Goal: Information Seeking & Learning: Learn about a topic

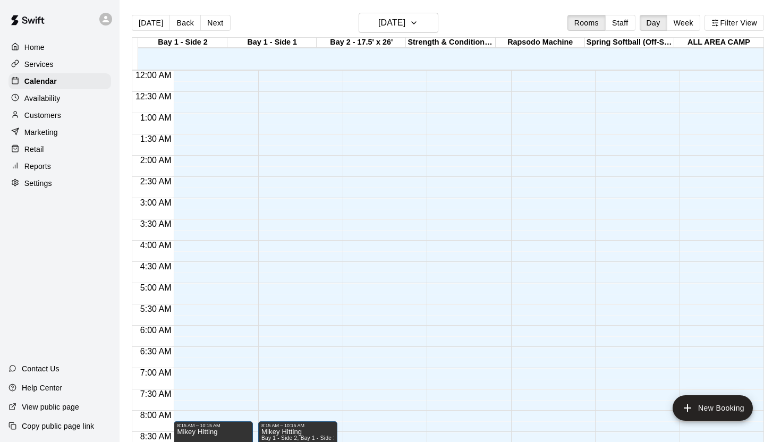
scroll to position [605, 0]
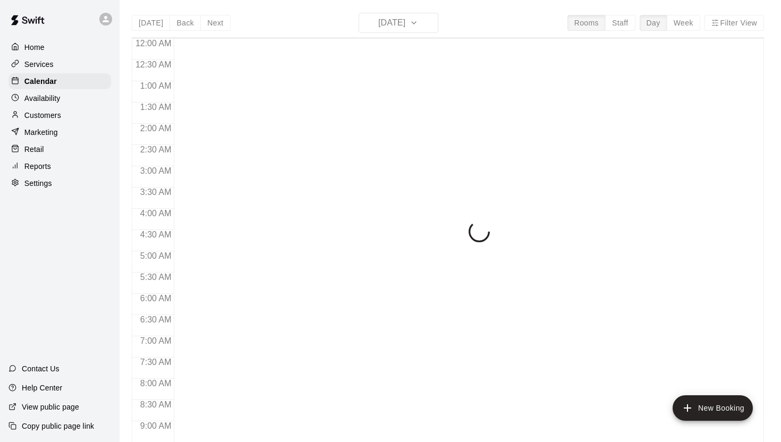
scroll to position [605, 0]
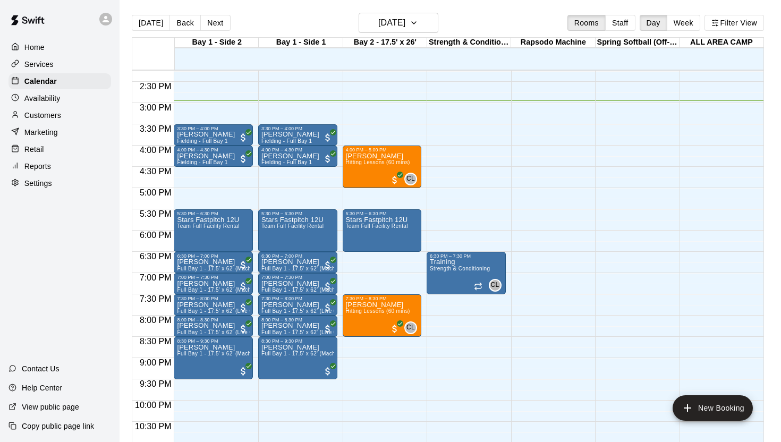
click at [46, 121] on div "Customers" at bounding box center [59, 115] width 103 height 16
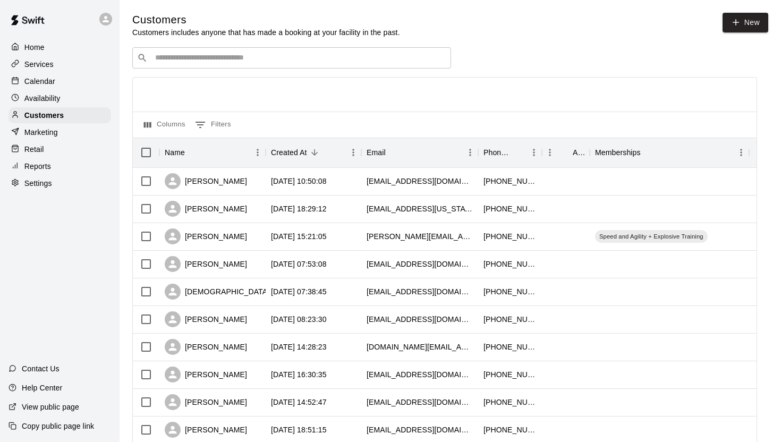
click at [41, 131] on p "Marketing" at bounding box center [40, 132] width 33 height 11
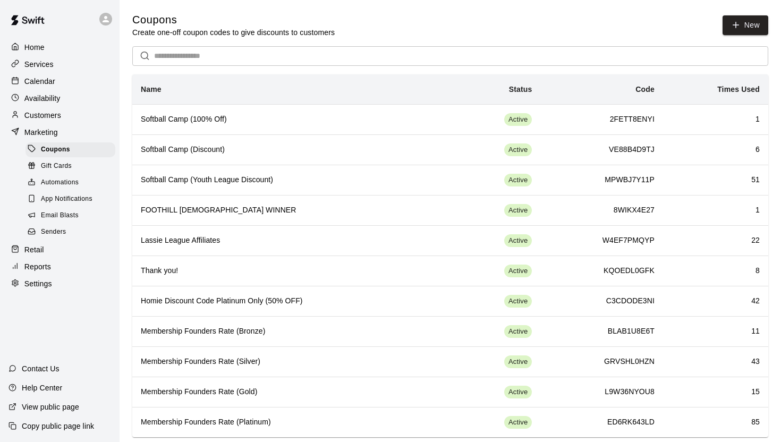
click at [59, 112] on p "Customers" at bounding box center [42, 115] width 37 height 11
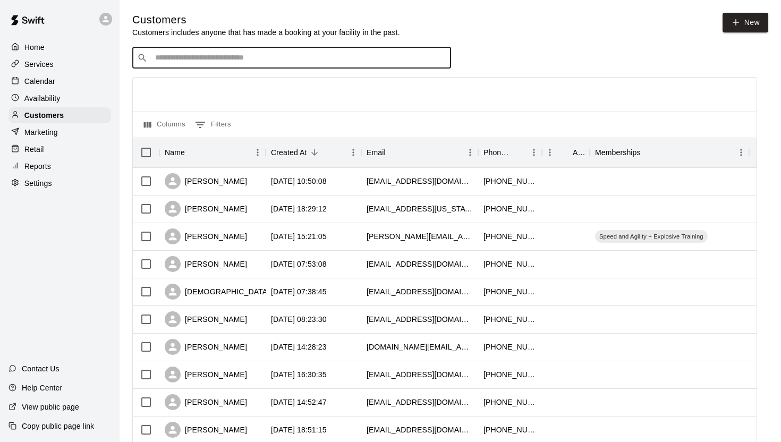
click at [215, 59] on input "Search customers by name or email" at bounding box center [299, 58] width 294 height 11
type input "****"
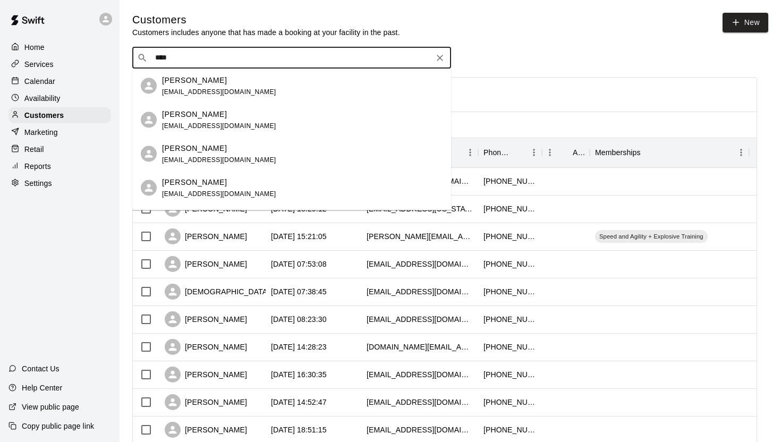
click at [198, 178] on p "[PERSON_NAME]" at bounding box center [194, 181] width 65 height 11
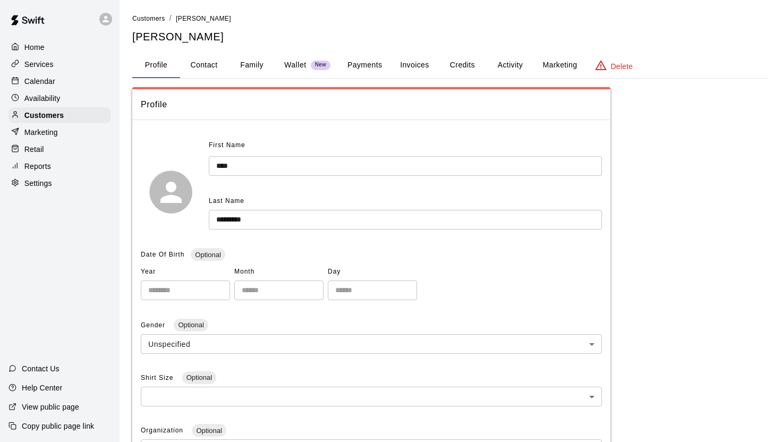
click at [251, 64] on button "Family" at bounding box center [252, 65] width 48 height 25
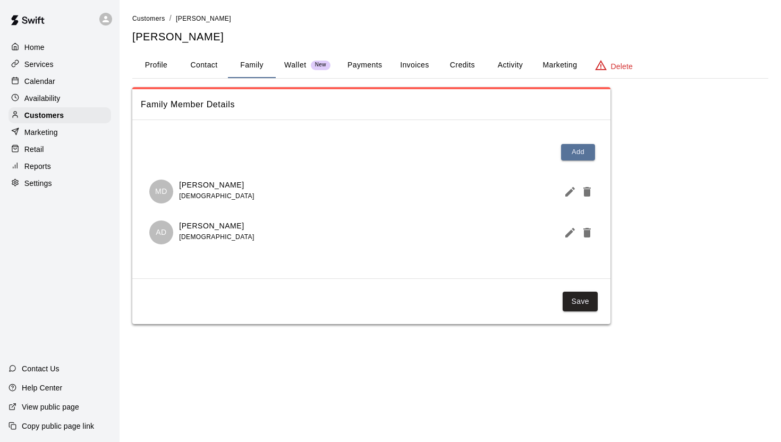
click at [467, 69] on button "Credits" at bounding box center [462, 65] width 48 height 25
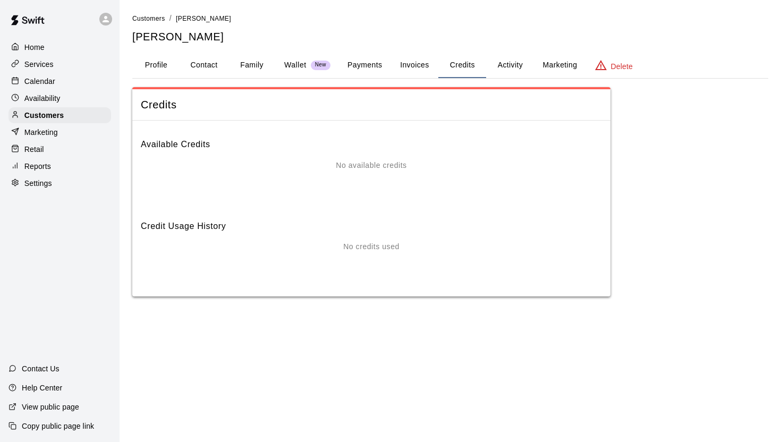
click at [419, 66] on button "Invoices" at bounding box center [414, 65] width 48 height 25
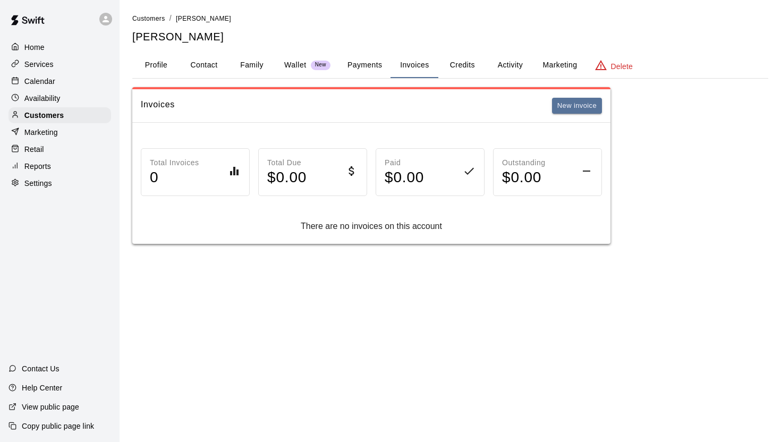
click at [366, 66] on button "Payments" at bounding box center [365, 65] width 52 height 25
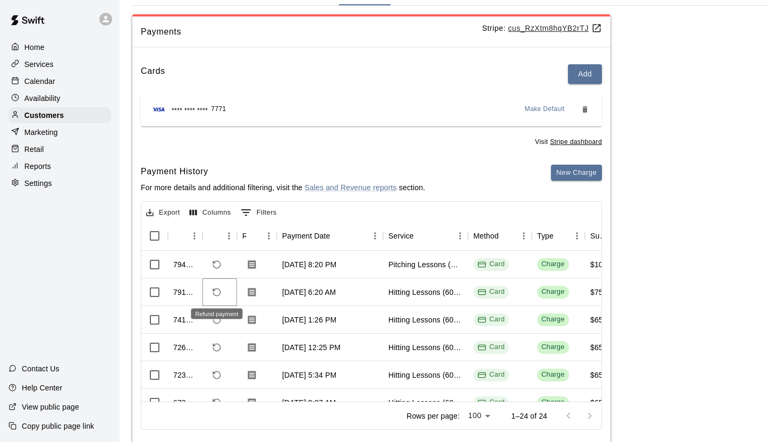
click at [214, 292] on icon "Refund payment" at bounding box center [217, 292] width 10 height 10
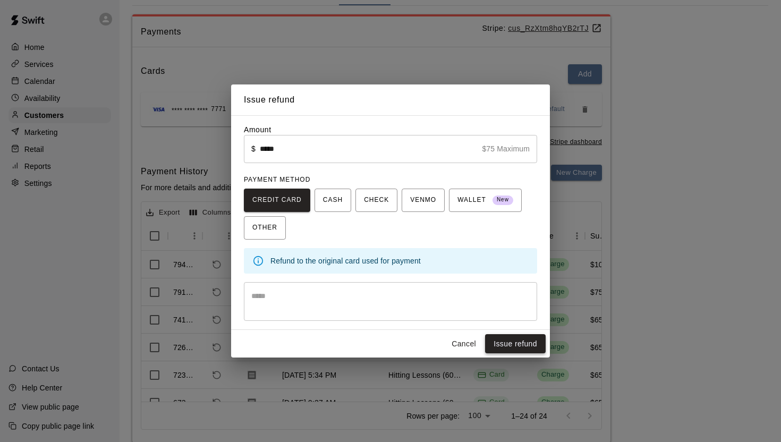
click at [515, 346] on button "Issue refund" at bounding box center [515, 344] width 61 height 20
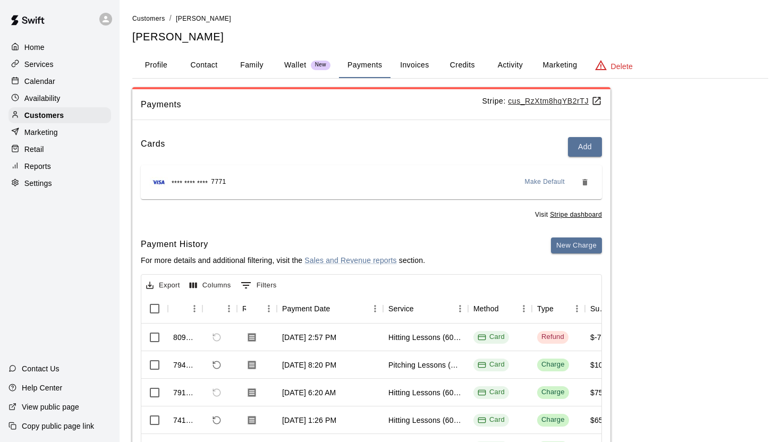
click at [82, 103] on div "Availability" at bounding box center [59, 98] width 103 height 16
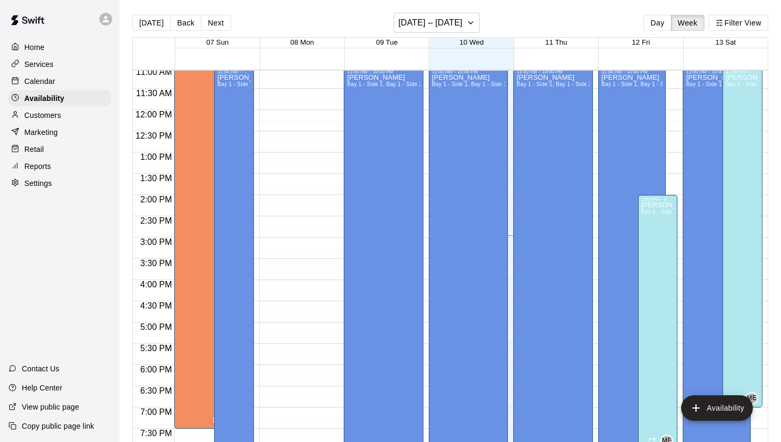
scroll to position [473, 0]
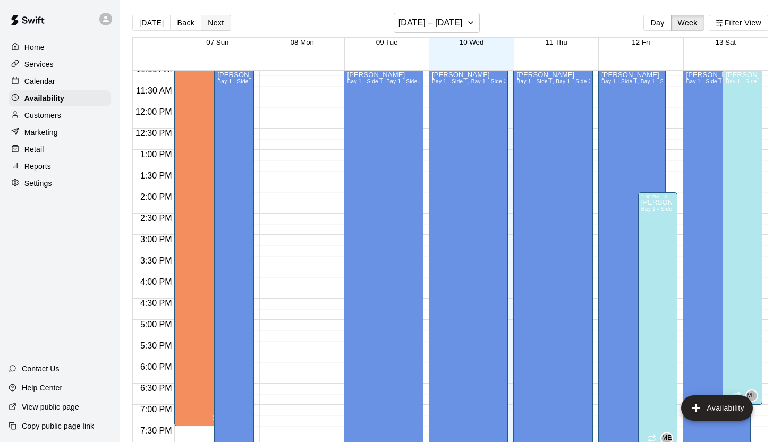
click at [222, 24] on button "Next" at bounding box center [216, 23] width 30 height 16
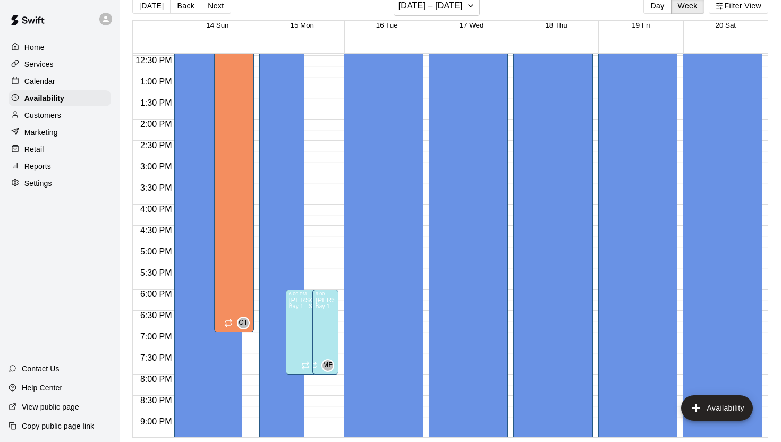
scroll to position [525, 0]
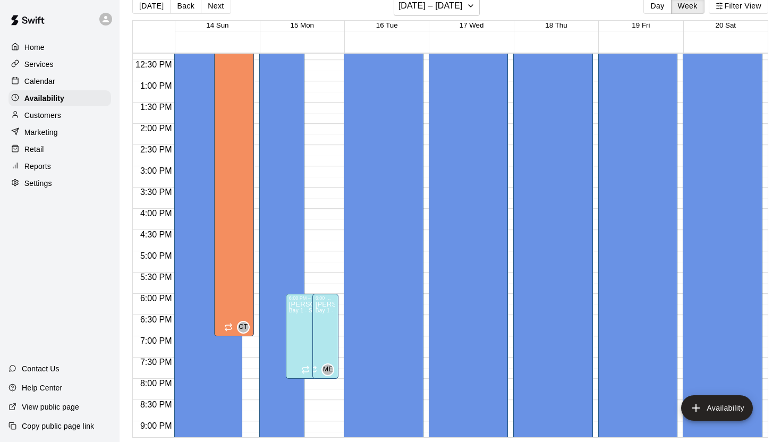
click at [28, 84] on p "Calendar" at bounding box center [39, 81] width 31 height 11
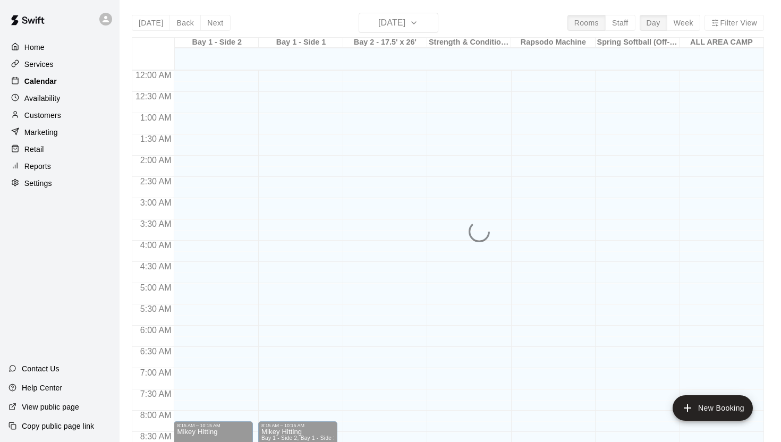
scroll to position [605, 0]
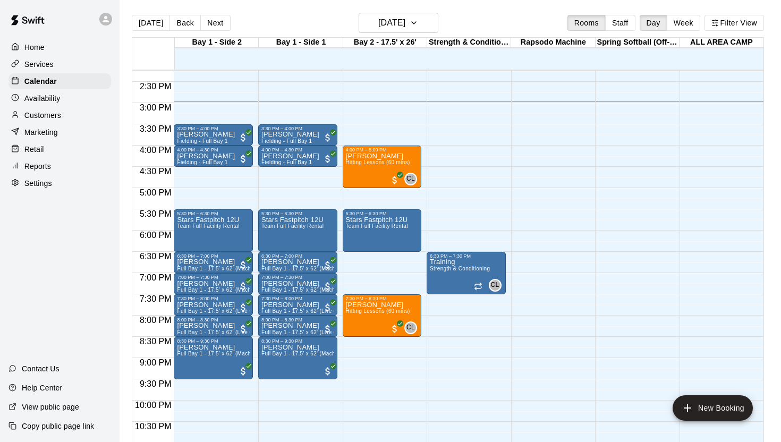
click at [34, 104] on div "Availability" at bounding box center [59, 98] width 103 height 16
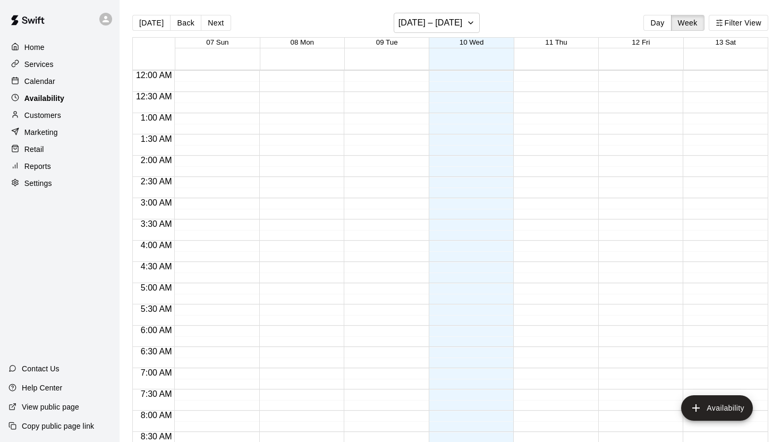
scroll to position [636, 0]
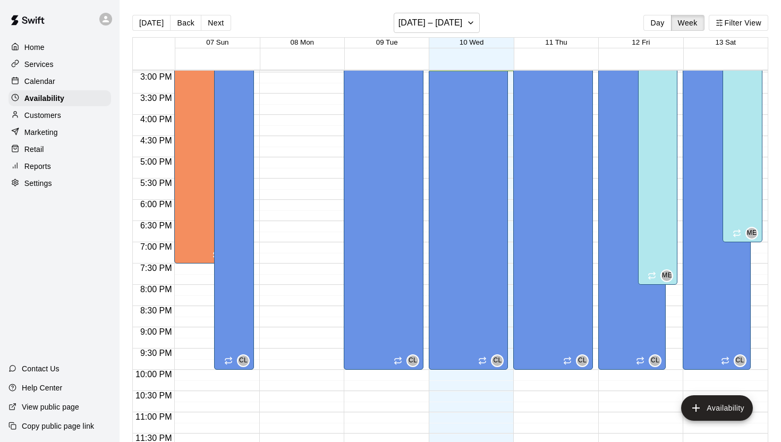
click at [33, 117] on p "Customers" at bounding box center [42, 115] width 37 height 11
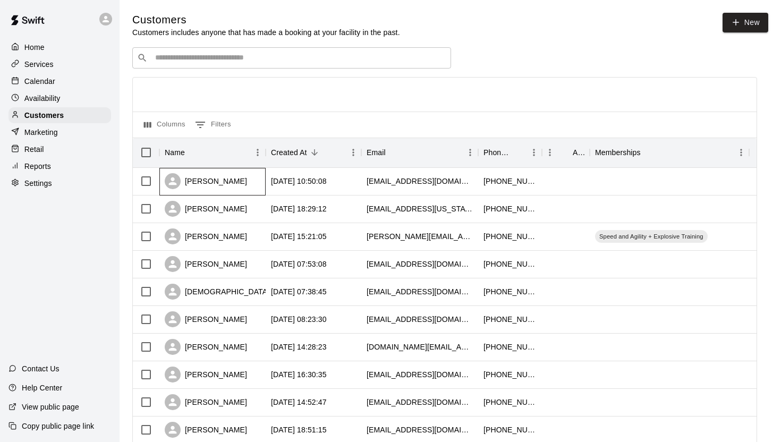
click at [242, 179] on div "[PERSON_NAME]" at bounding box center [212, 182] width 106 height 28
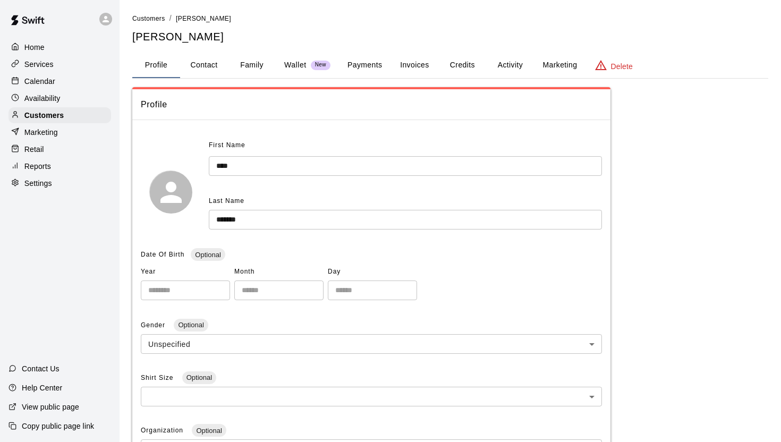
click at [244, 75] on button "Family" at bounding box center [252, 65] width 48 height 25
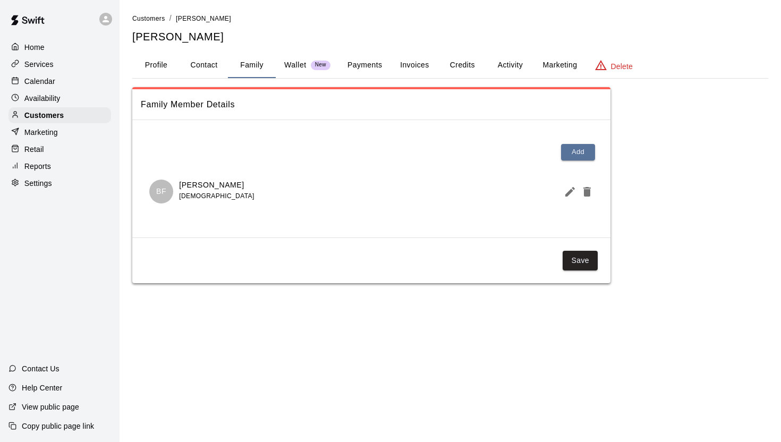
click at [288, 65] on p "Wallet" at bounding box center [295, 64] width 22 height 11
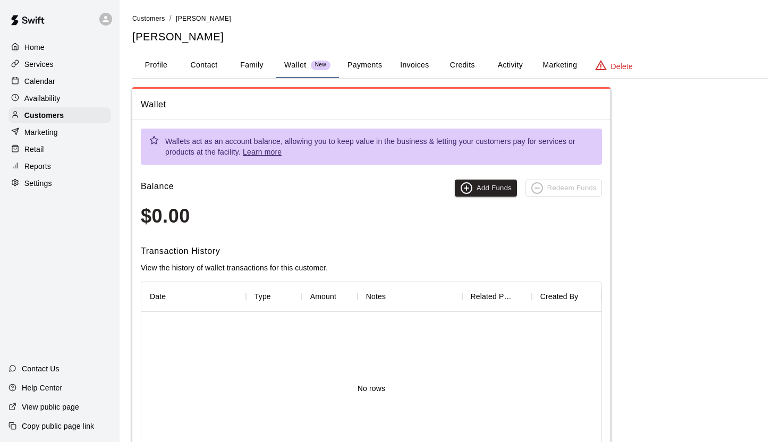
click at [362, 62] on button "Payments" at bounding box center [365, 65] width 52 height 25
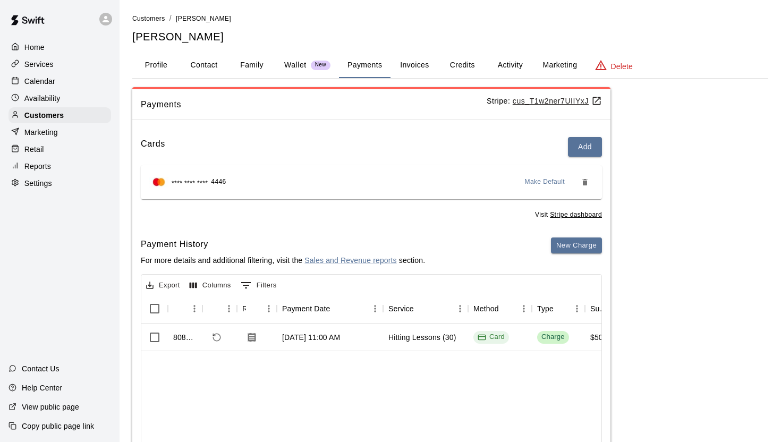
click at [16, 48] on icon at bounding box center [15, 46] width 8 height 8
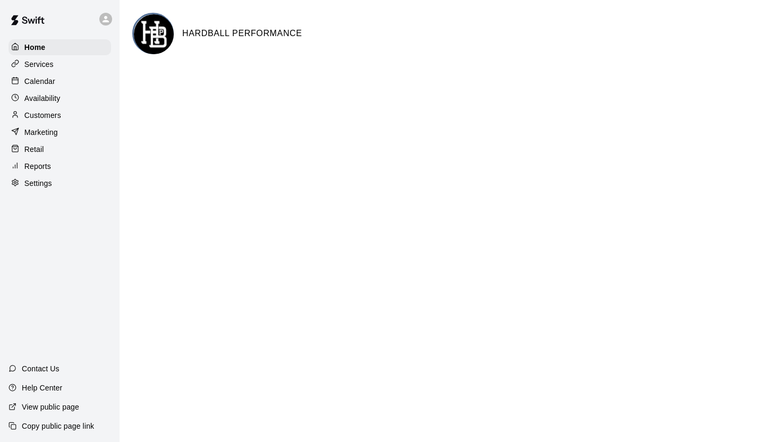
click at [33, 79] on p "Calendar" at bounding box center [39, 81] width 31 height 11
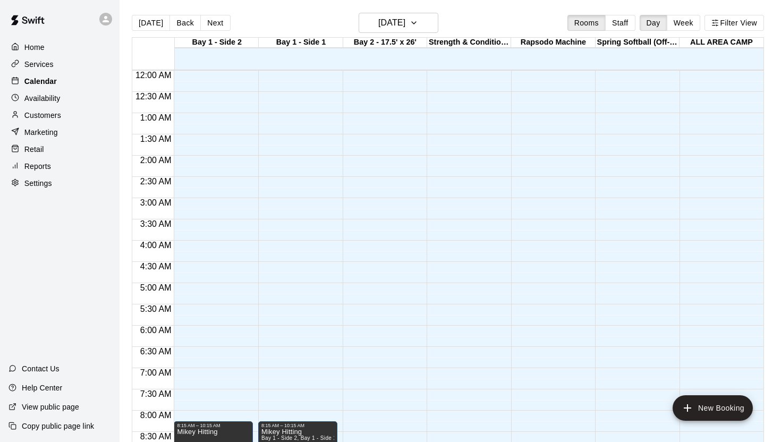
scroll to position [605, 0]
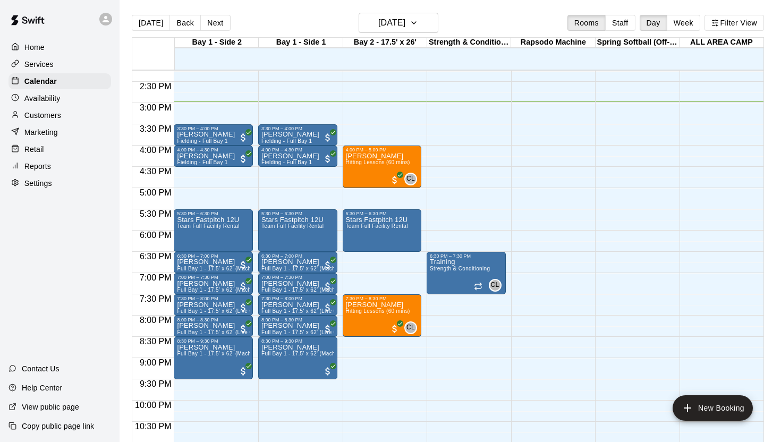
click at [38, 116] on p "Customers" at bounding box center [42, 115] width 37 height 11
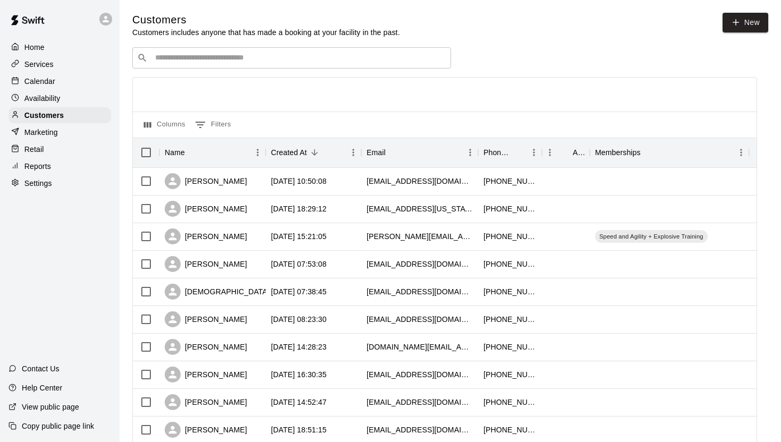
click at [42, 104] on div "Availability" at bounding box center [59, 98] width 103 height 16
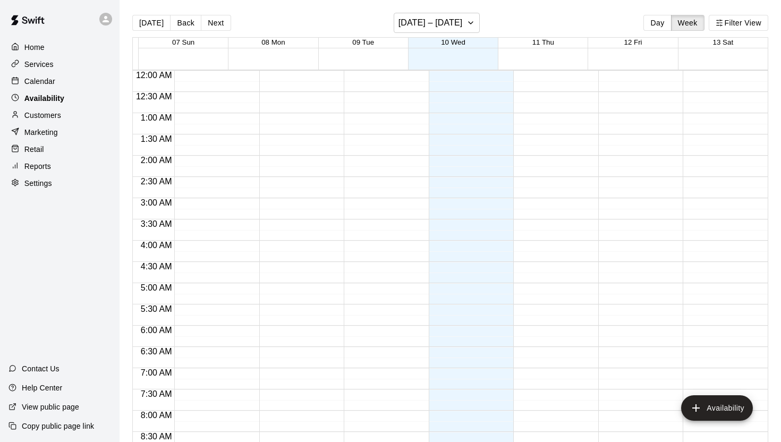
scroll to position [636, 0]
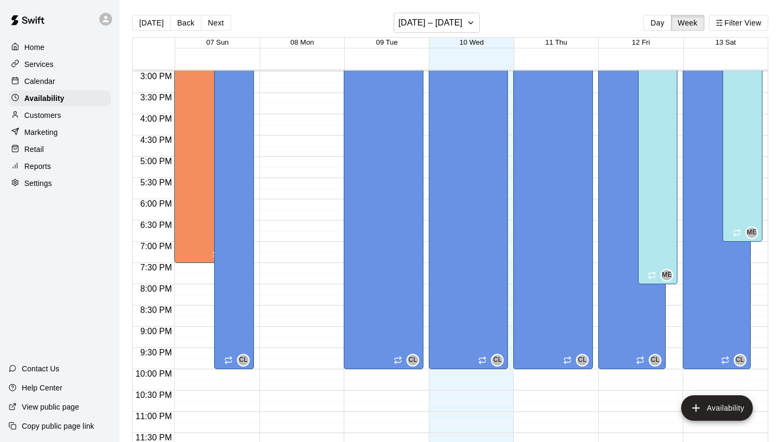
click at [49, 76] on p "Calendar" at bounding box center [39, 81] width 31 height 11
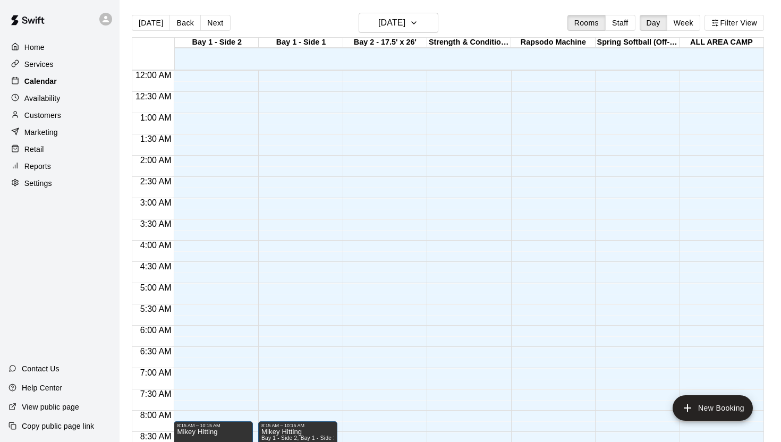
scroll to position [605, 0]
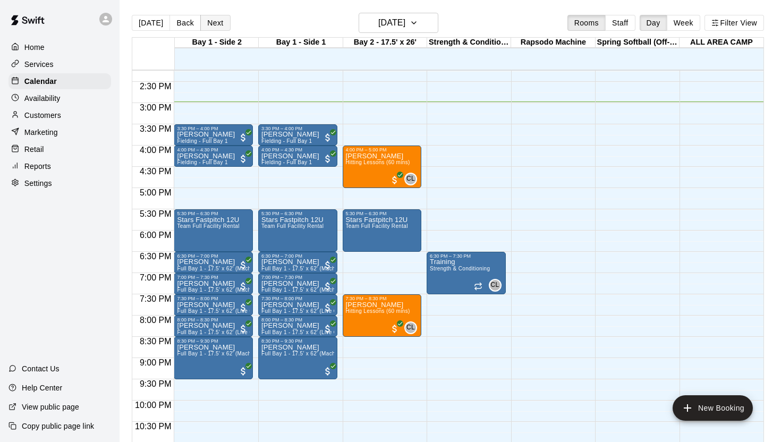
click at [215, 24] on button "Next" at bounding box center [215, 23] width 30 height 16
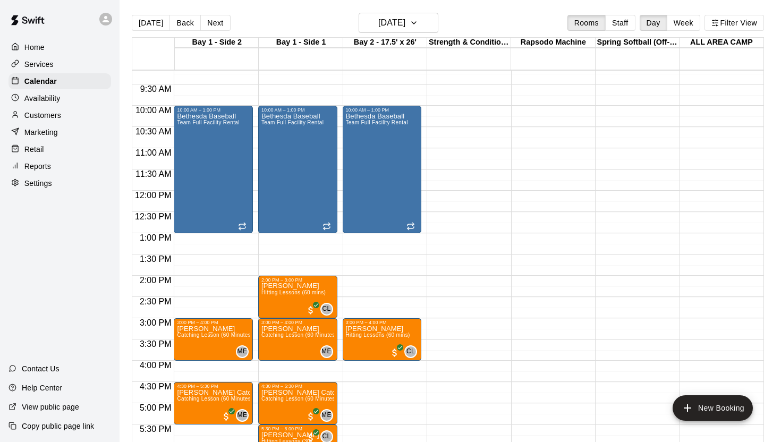
scroll to position [413, 0]
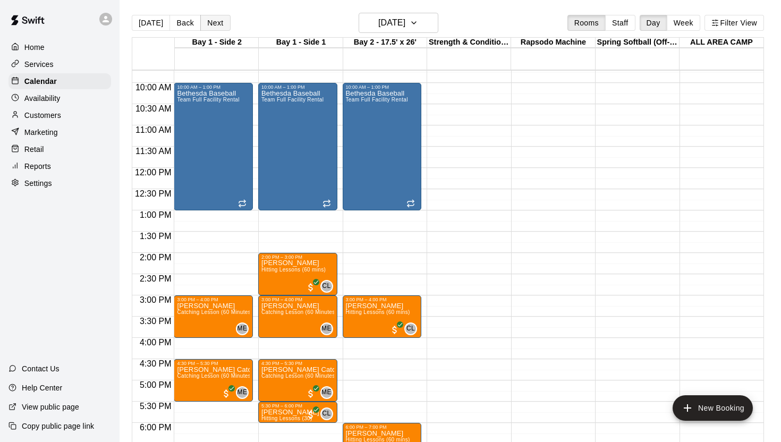
click at [216, 23] on button "Next" at bounding box center [215, 23] width 30 height 16
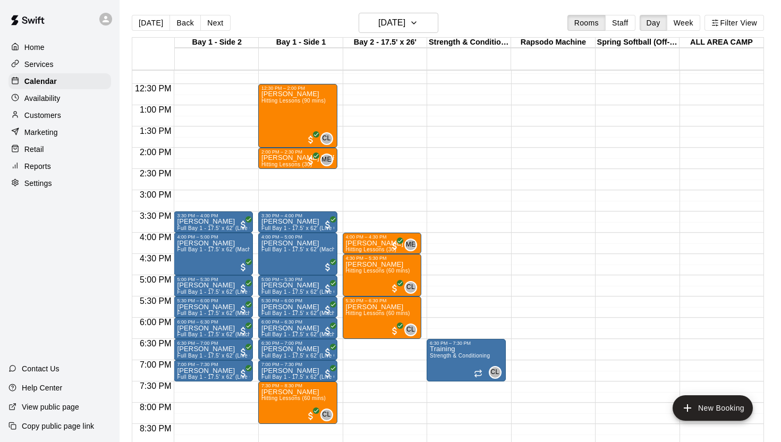
scroll to position [514, 0]
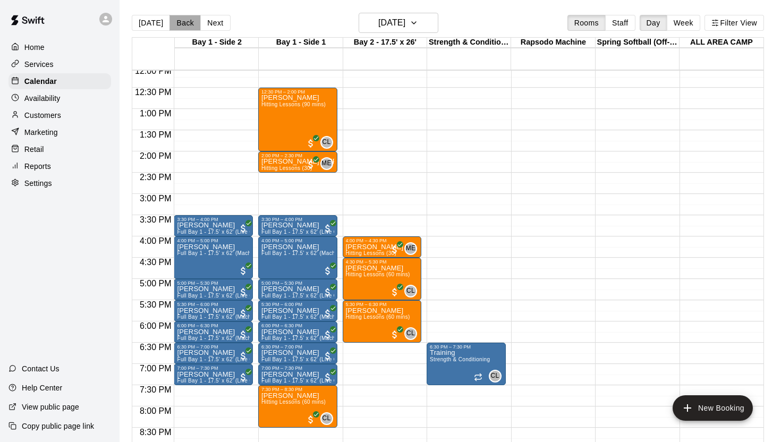
click at [178, 28] on button "Back" at bounding box center [184, 23] width 31 height 16
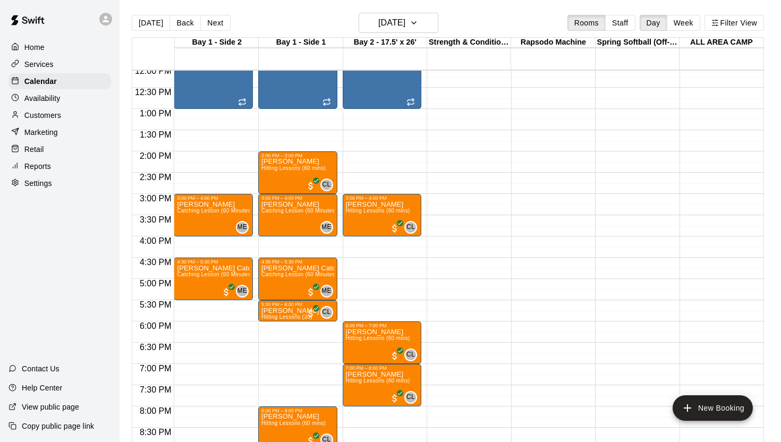
click at [57, 166] on div "Reports" at bounding box center [59, 166] width 103 height 16
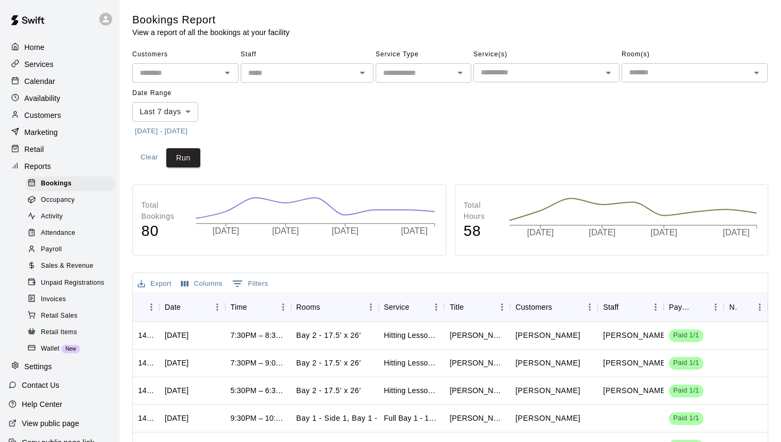
click at [80, 247] on div "Payroll" at bounding box center [70, 249] width 90 height 15
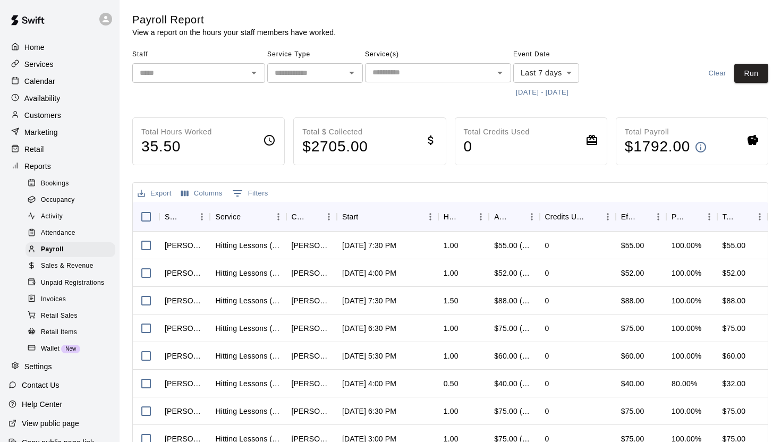
click at [260, 76] on icon "Open" at bounding box center [254, 72] width 13 height 13
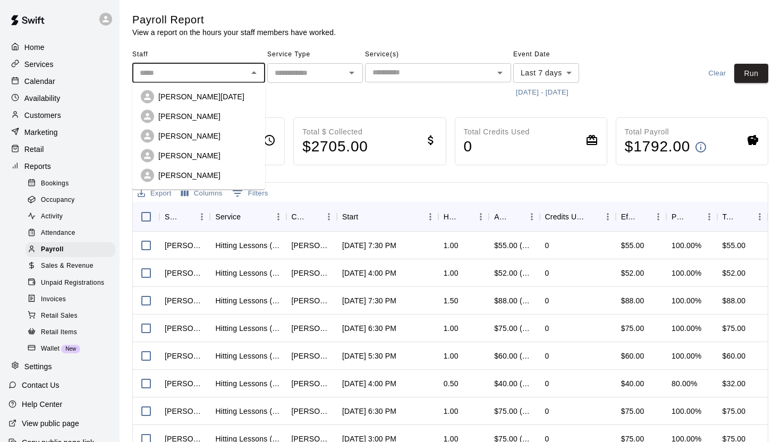
click at [221, 154] on div "[PERSON_NAME]" at bounding box center [207, 155] width 98 height 11
type input "*******"
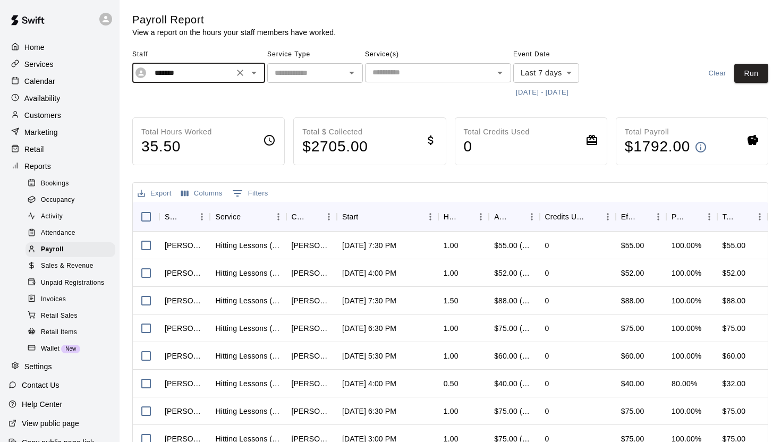
click at [528, 89] on button "[DATE] - [DATE]" at bounding box center [542, 92] width 58 height 16
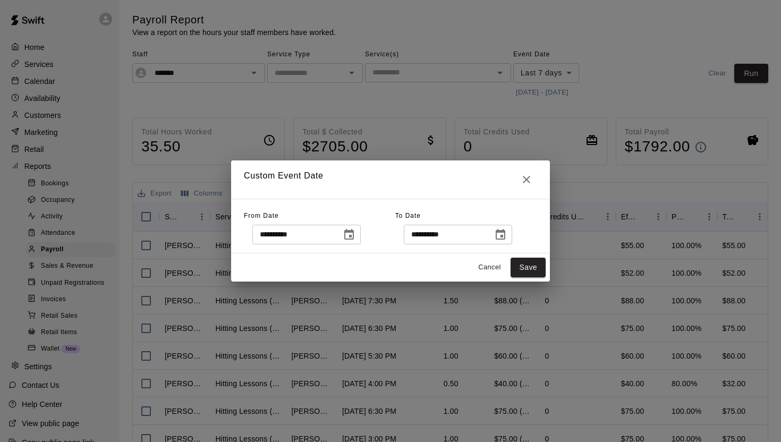
click at [351, 232] on icon "Choose date, selected date is Sep 3, 2025" at bounding box center [349, 234] width 13 height 13
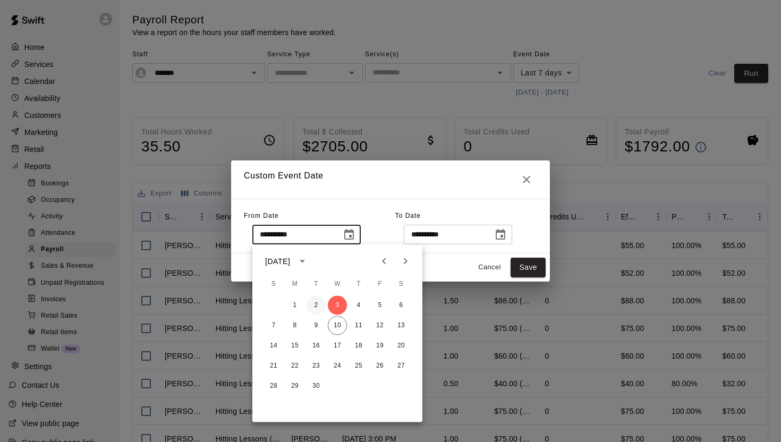
click at [320, 300] on button "2" at bounding box center [316, 305] width 19 height 19
type input "**********"
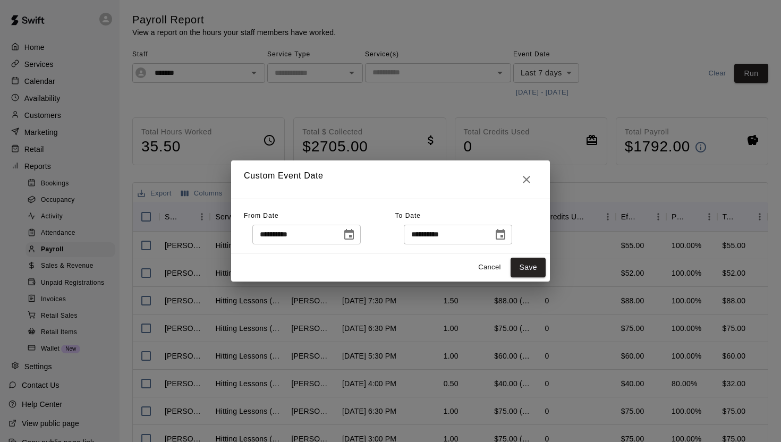
click at [511, 237] on button "Choose date, selected date is Sep 10, 2025" at bounding box center [500, 234] width 21 height 21
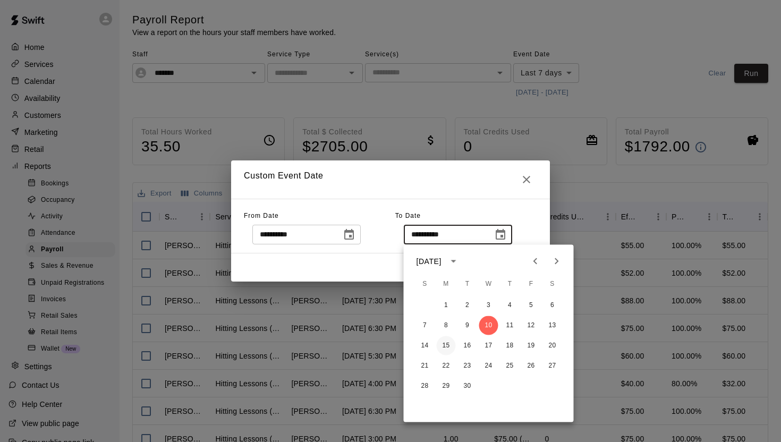
click at [449, 345] on button "15" at bounding box center [446, 345] width 19 height 19
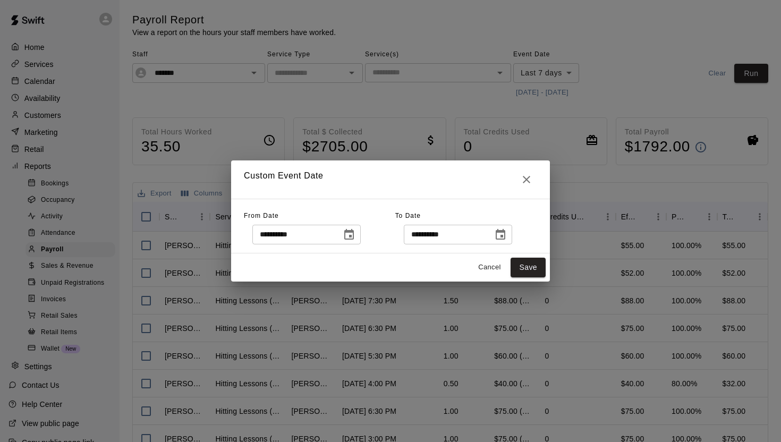
type input "**********"
click at [523, 275] on button "Save" at bounding box center [528, 268] width 35 height 20
type input "******"
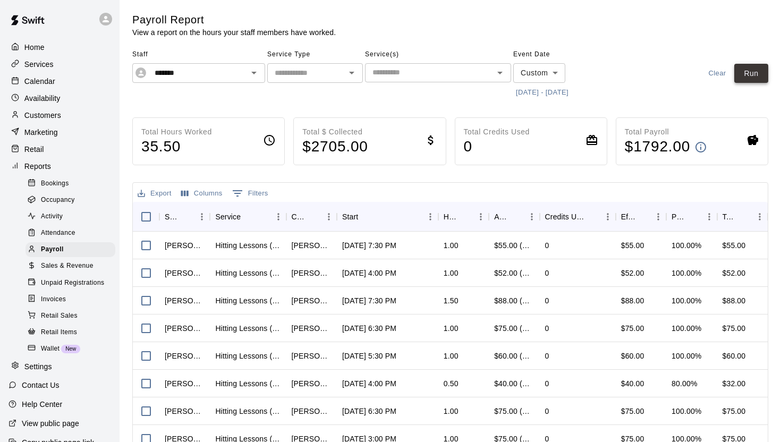
click at [745, 70] on button "Run" at bounding box center [751, 74] width 34 height 20
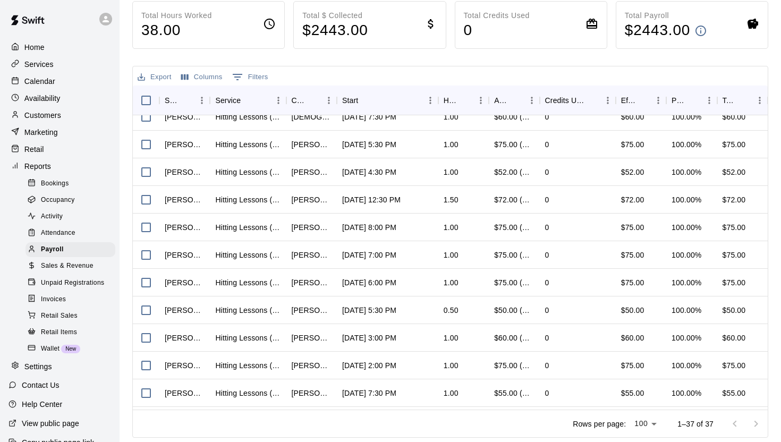
scroll to position [100, 0]
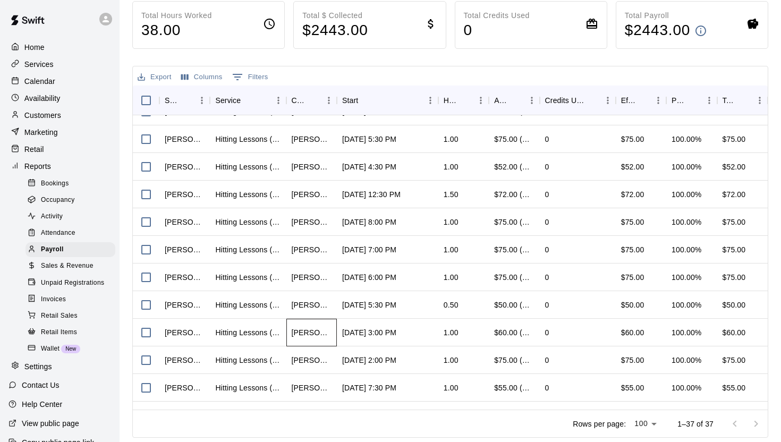
click at [302, 334] on div "[PERSON_NAME]" at bounding box center [312, 332] width 40 height 11
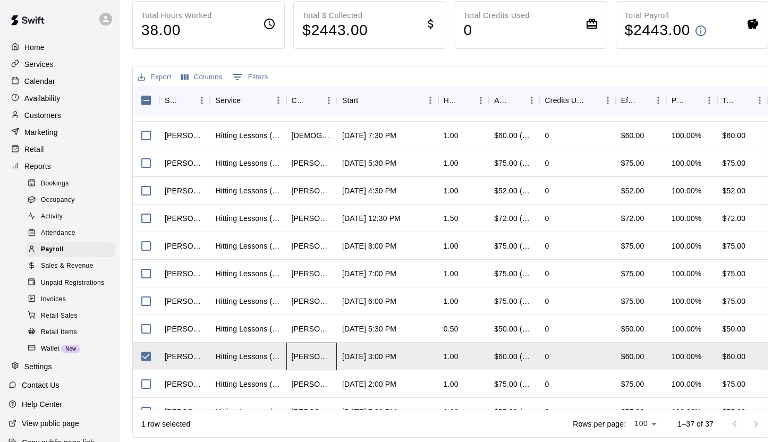
scroll to position [75, 0]
click at [262, 351] on div "Hitting Lessons (60 mins)" at bounding box center [248, 358] width 76 height 28
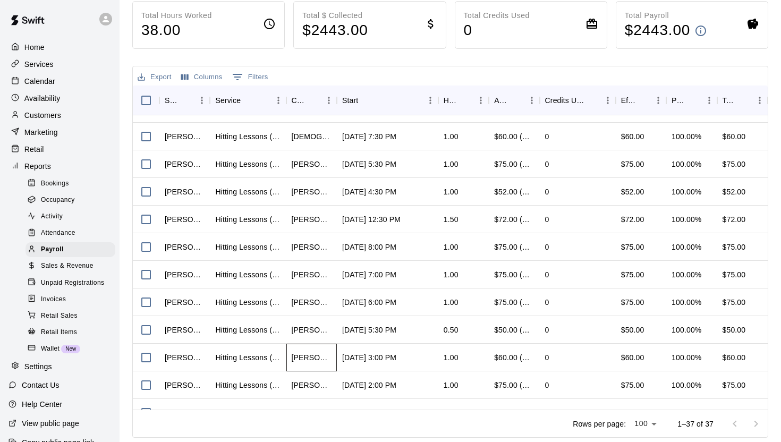
click at [333, 365] on div "[PERSON_NAME]" at bounding box center [311, 358] width 50 height 28
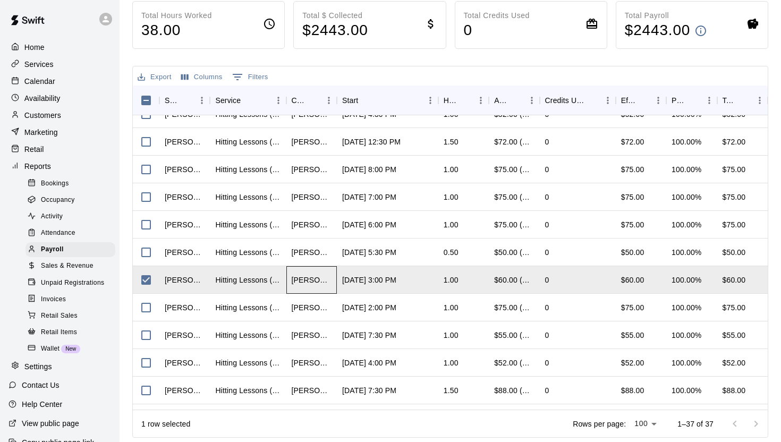
scroll to position [157, 0]
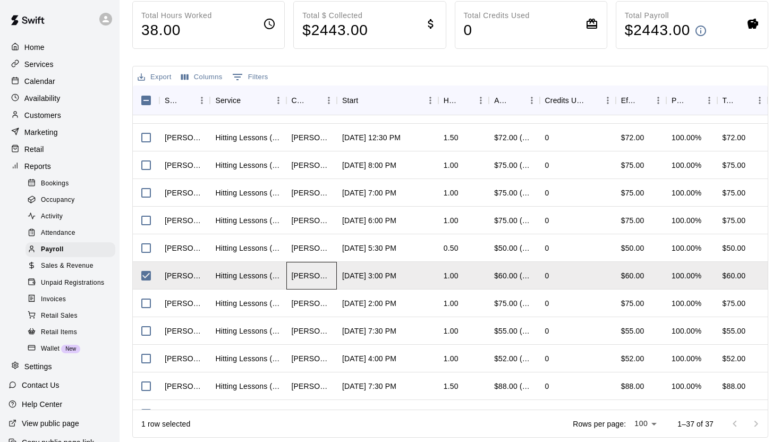
click at [312, 275] on div "[PERSON_NAME]" at bounding box center [312, 275] width 40 height 11
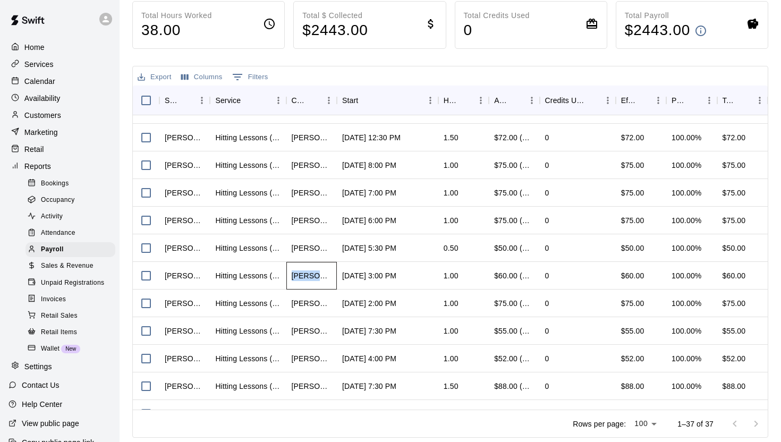
click at [312, 275] on div "[PERSON_NAME]" at bounding box center [312, 275] width 40 height 11
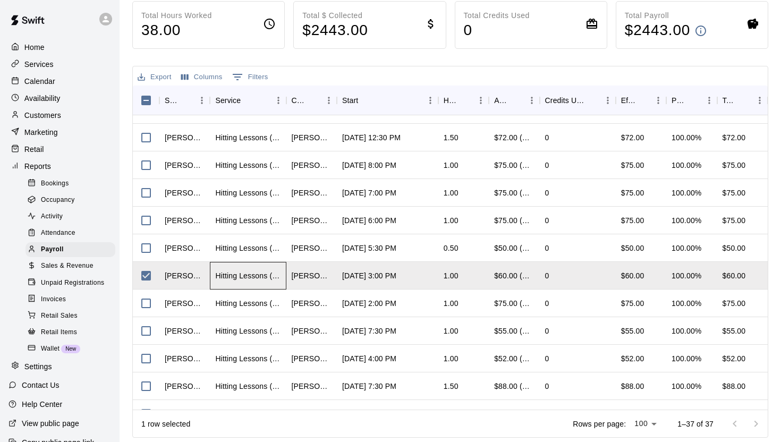
click at [263, 278] on div "Hitting Lessons (60 mins)" at bounding box center [247, 275] width 65 height 11
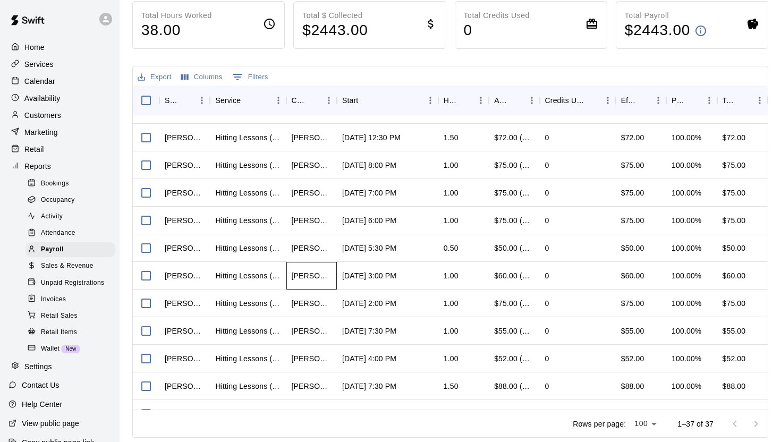
click at [310, 278] on div "[PERSON_NAME]" at bounding box center [312, 275] width 40 height 11
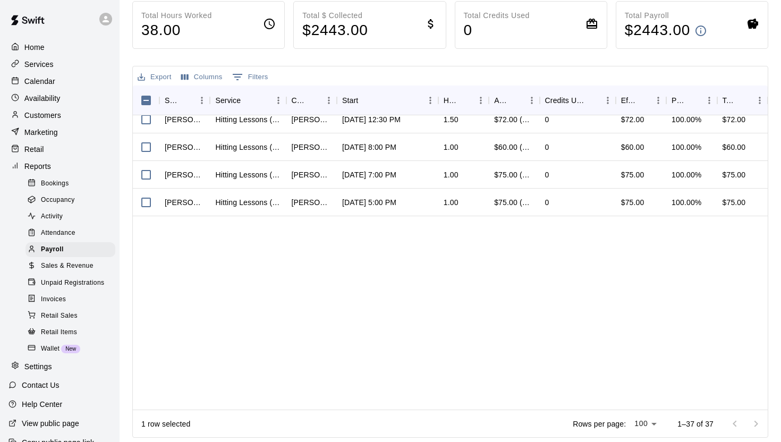
scroll to position [0, 0]
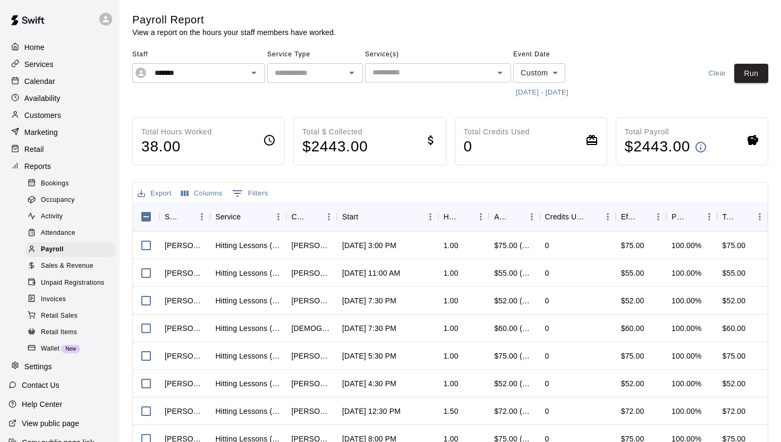
click at [63, 80] on div "Calendar" at bounding box center [59, 81] width 103 height 16
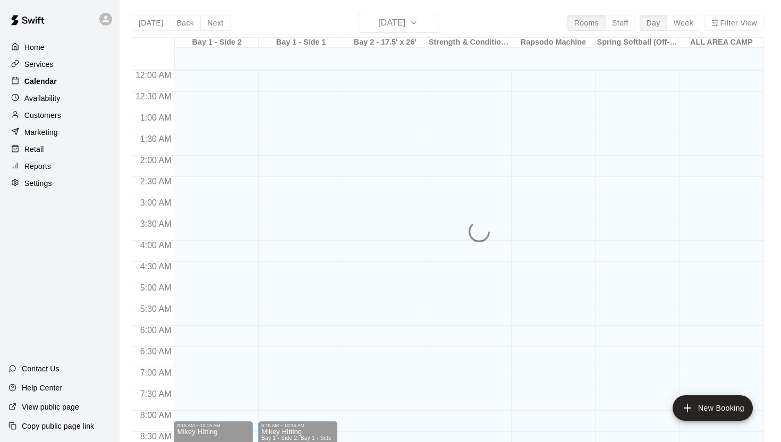
scroll to position [605, 0]
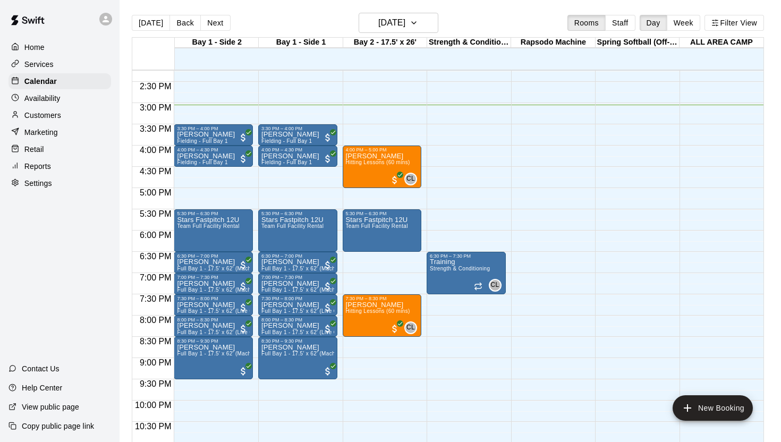
click at [52, 97] on p "Availability" at bounding box center [42, 98] width 36 height 11
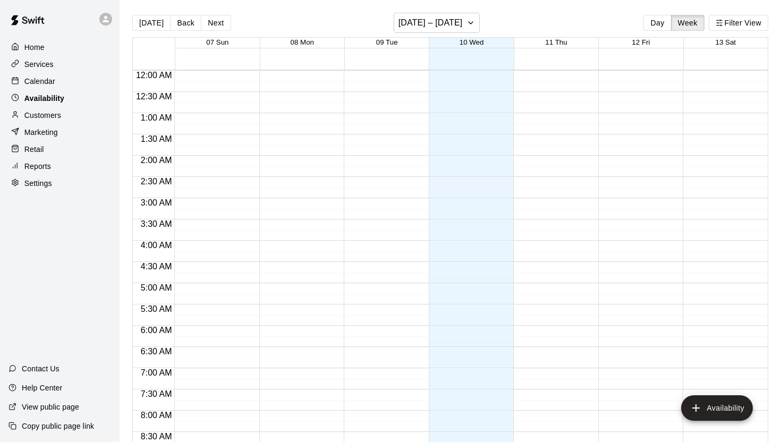
scroll to position [637, 0]
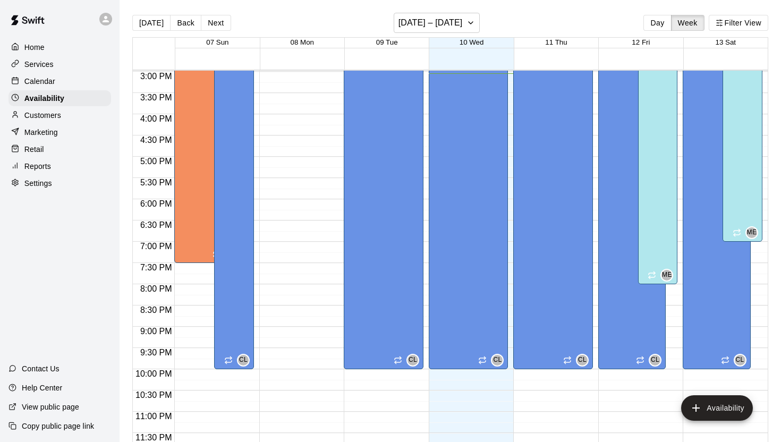
click at [50, 114] on p "Customers" at bounding box center [42, 115] width 37 height 11
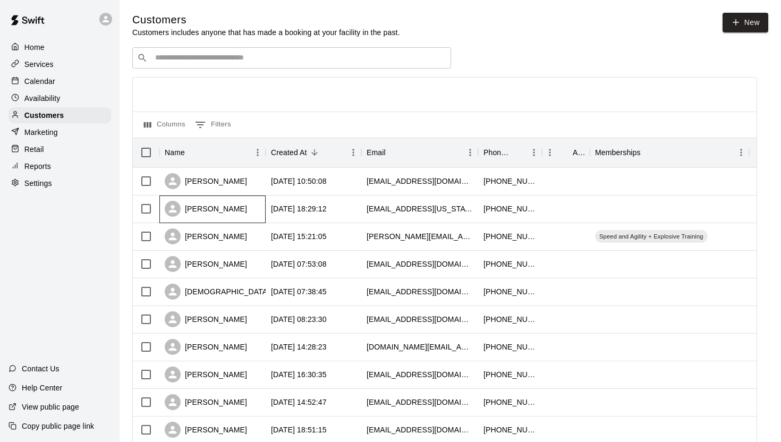
click at [208, 208] on div "[PERSON_NAME]" at bounding box center [206, 209] width 82 height 16
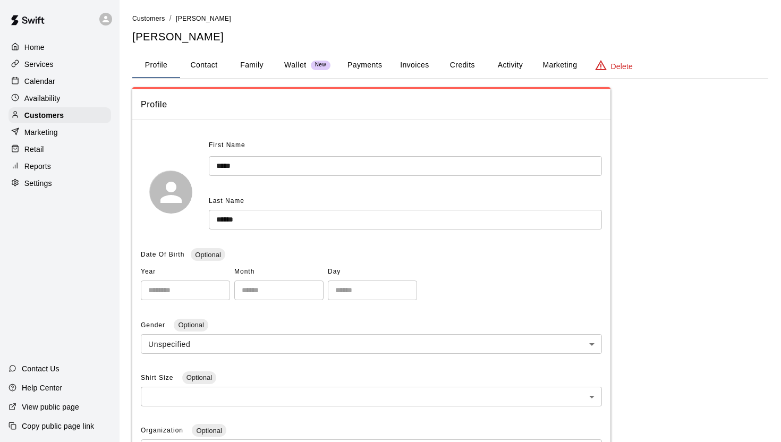
click at [369, 66] on button "Payments" at bounding box center [365, 65] width 52 height 25
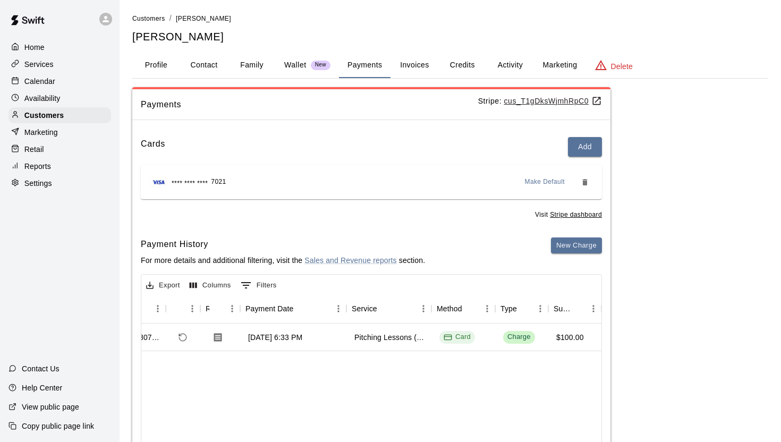
scroll to position [0, 46]
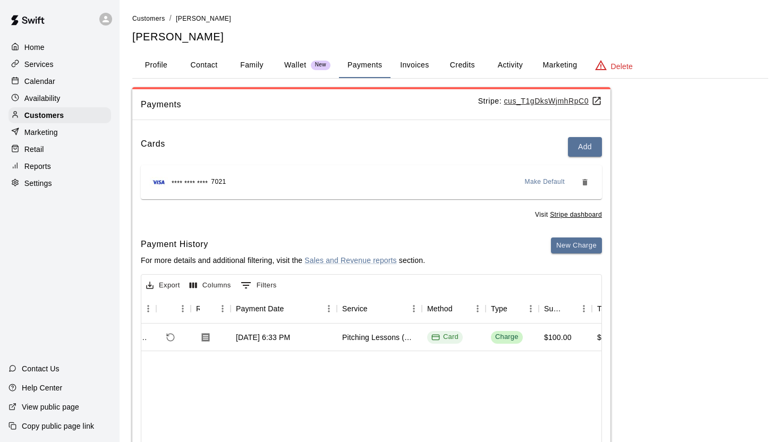
click at [43, 82] on p "Calendar" at bounding box center [39, 81] width 31 height 11
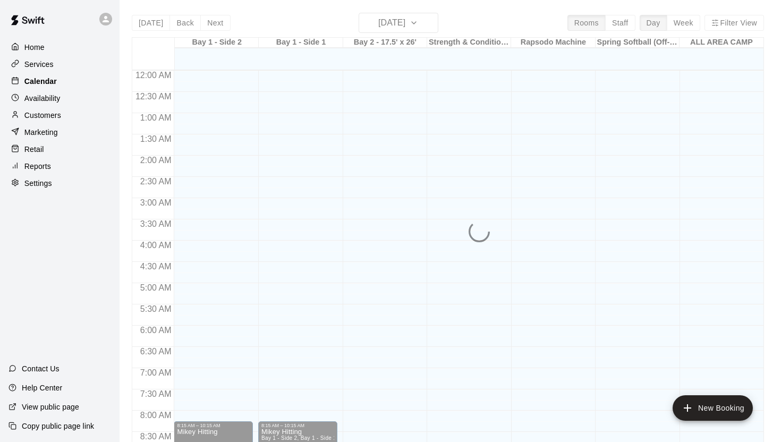
scroll to position [605, 0]
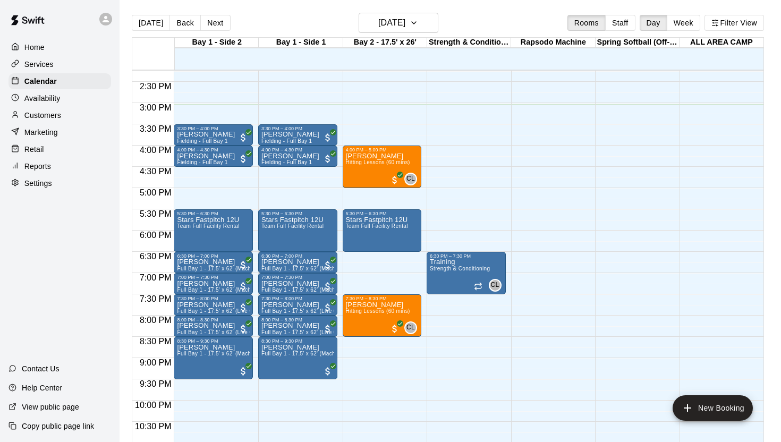
click at [47, 123] on div "Home Services Calendar Availability Customers Marketing Retail Reports Settings" at bounding box center [60, 115] width 120 height 154
click at [48, 113] on p "Customers" at bounding box center [42, 115] width 37 height 11
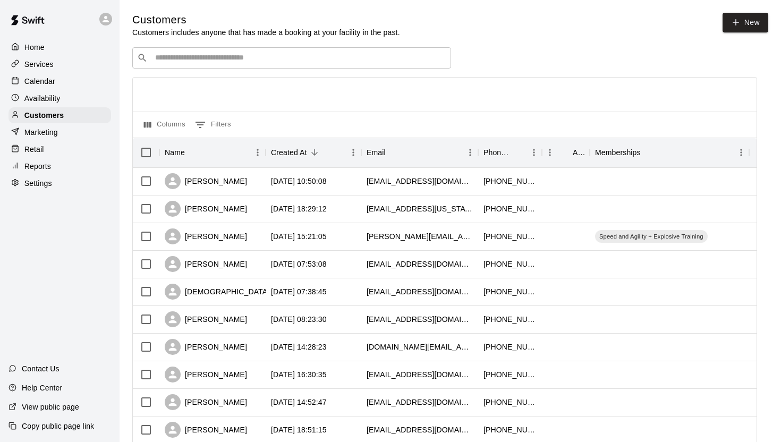
click at [41, 129] on p "Marketing" at bounding box center [40, 132] width 33 height 11
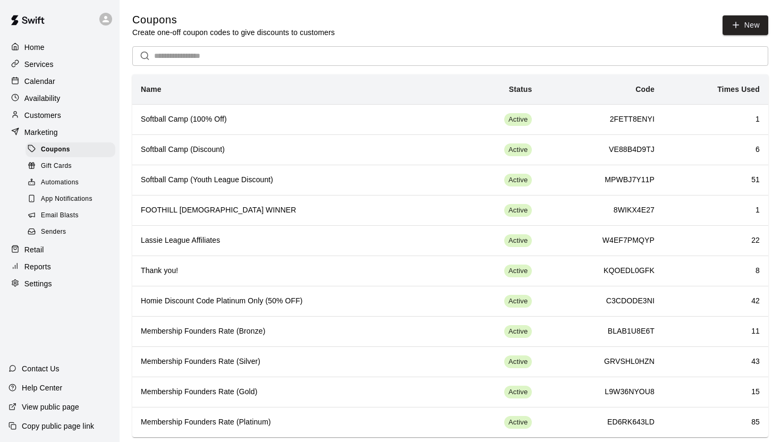
click at [43, 81] on p "Calendar" at bounding box center [39, 81] width 31 height 11
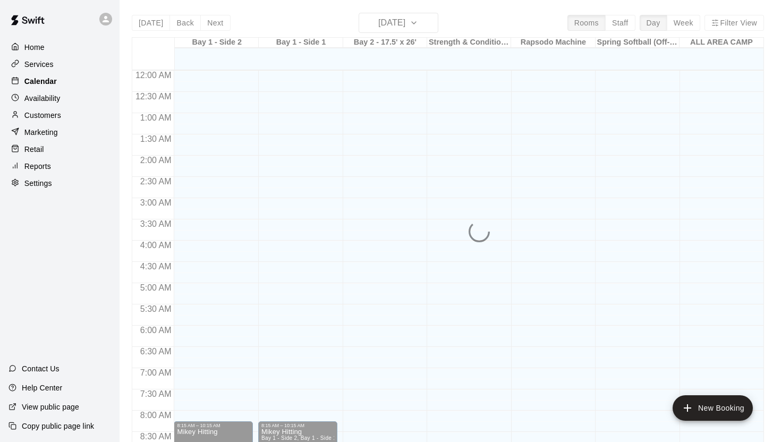
scroll to position [605, 0]
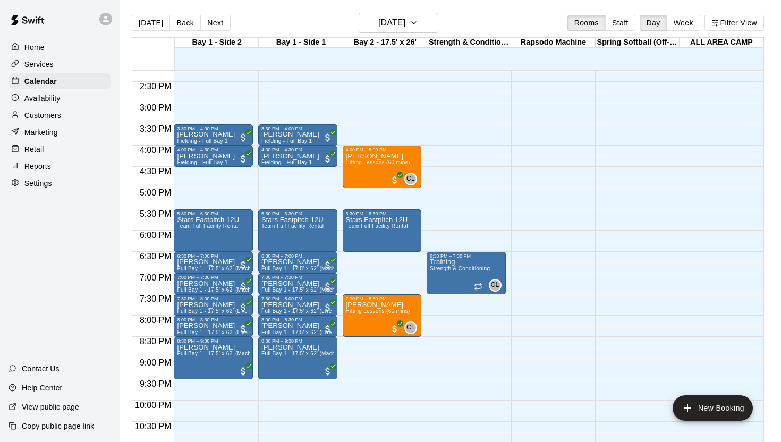
click at [58, 53] on div "Home" at bounding box center [59, 47] width 103 height 16
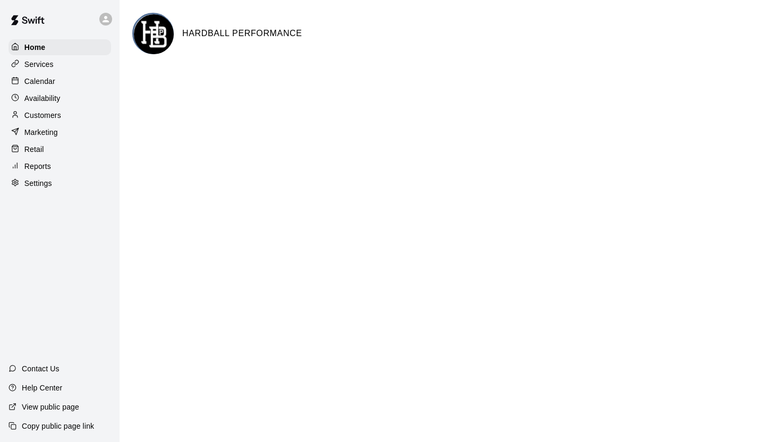
click at [52, 83] on p "Calendar" at bounding box center [39, 81] width 31 height 11
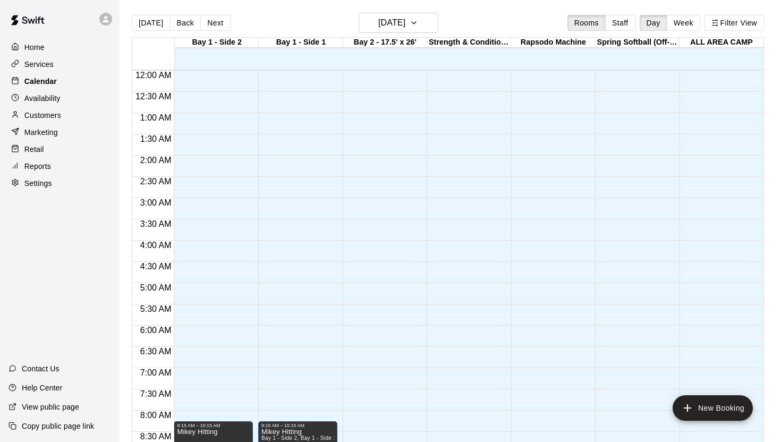
scroll to position [605, 0]
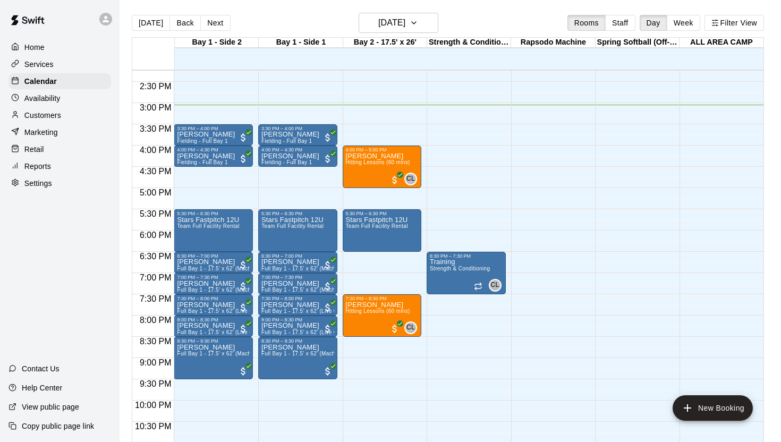
click at [42, 110] on p "Customers" at bounding box center [42, 115] width 37 height 11
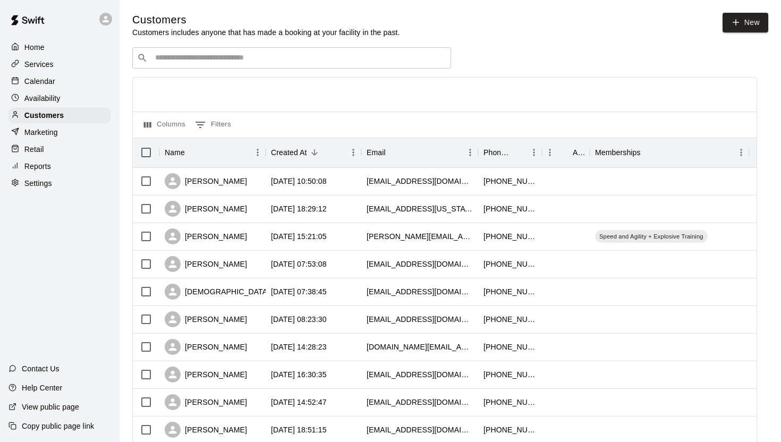
click at [37, 130] on p "Marketing" at bounding box center [40, 132] width 33 height 11
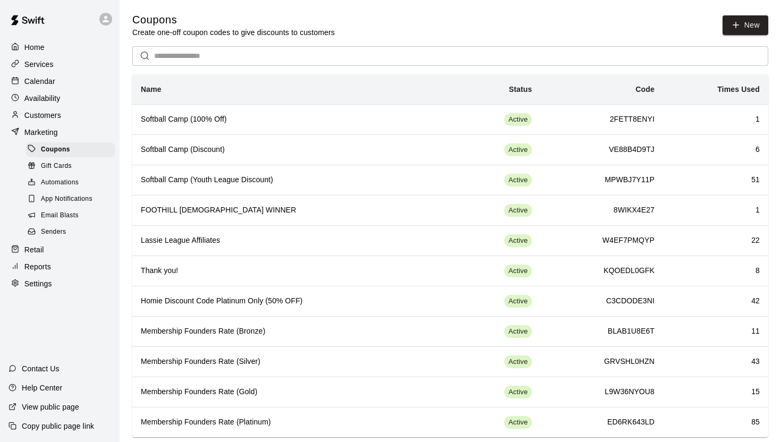
click at [63, 116] on div "Customers" at bounding box center [59, 115] width 103 height 16
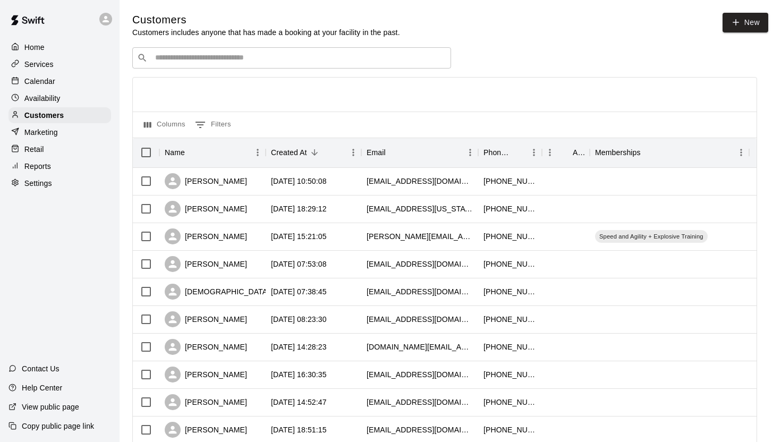
click at [64, 101] on div "Availability" at bounding box center [59, 98] width 103 height 16
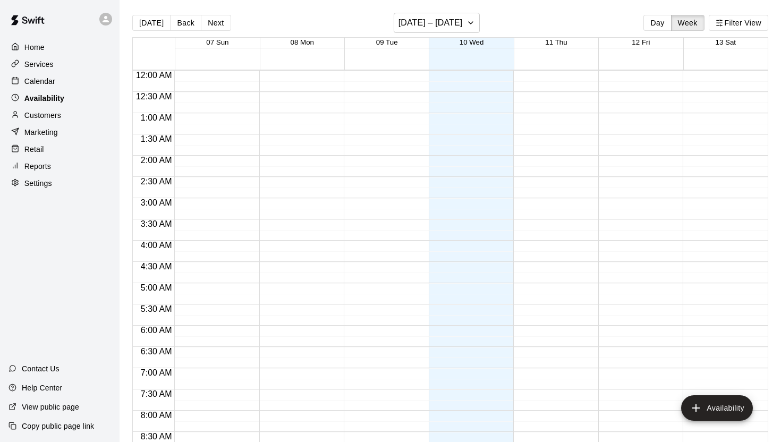
scroll to position [637, 0]
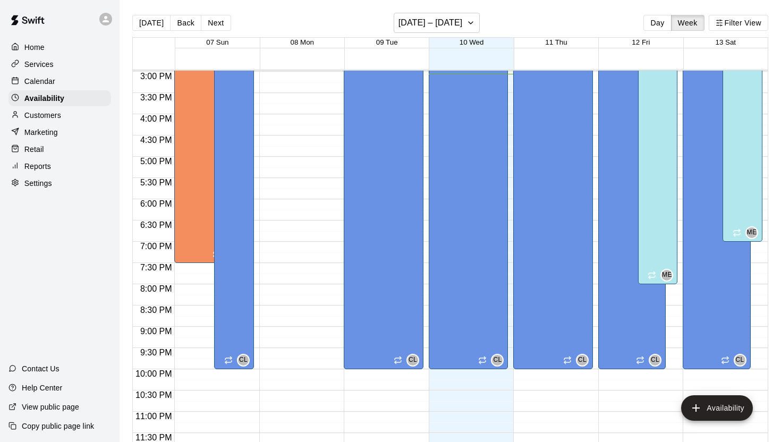
click at [60, 86] on div "Calendar" at bounding box center [59, 81] width 103 height 16
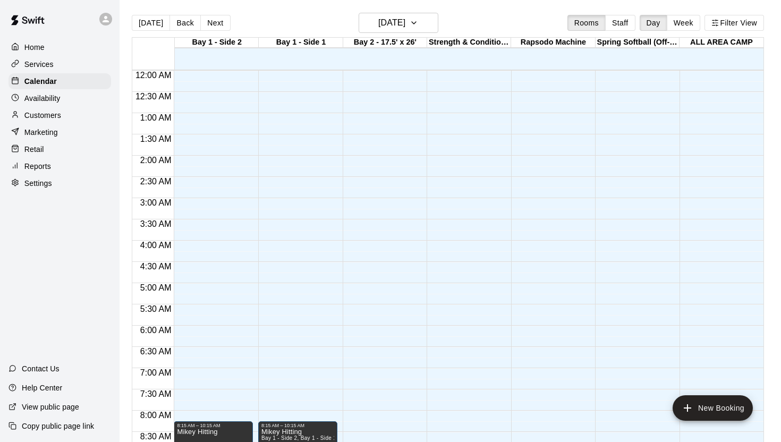
scroll to position [605, 0]
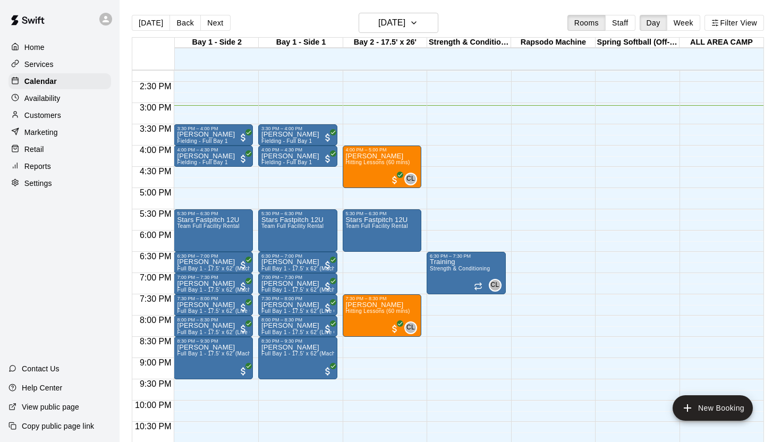
click at [53, 52] on div "Home" at bounding box center [59, 47] width 103 height 16
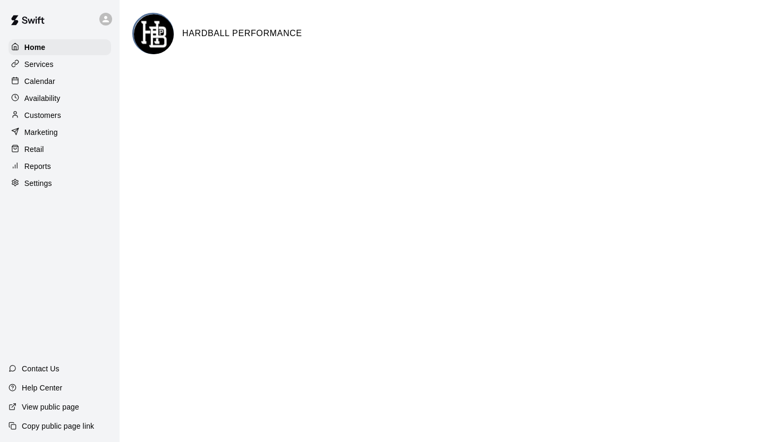
click at [48, 67] on p "Services" at bounding box center [38, 64] width 29 height 11
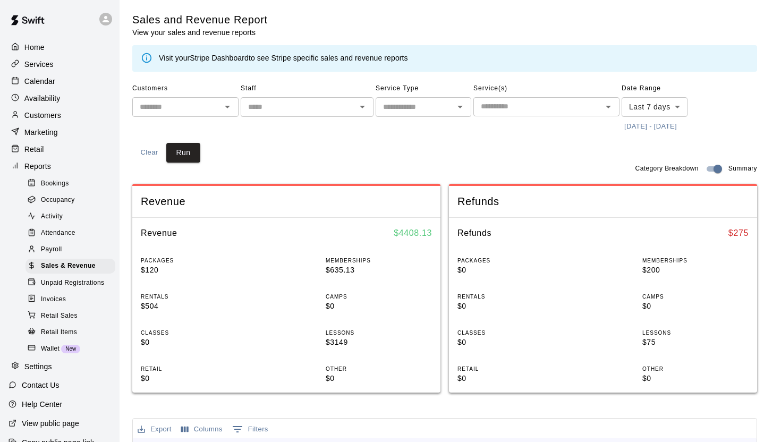
click at [59, 117] on p "Customers" at bounding box center [42, 115] width 37 height 11
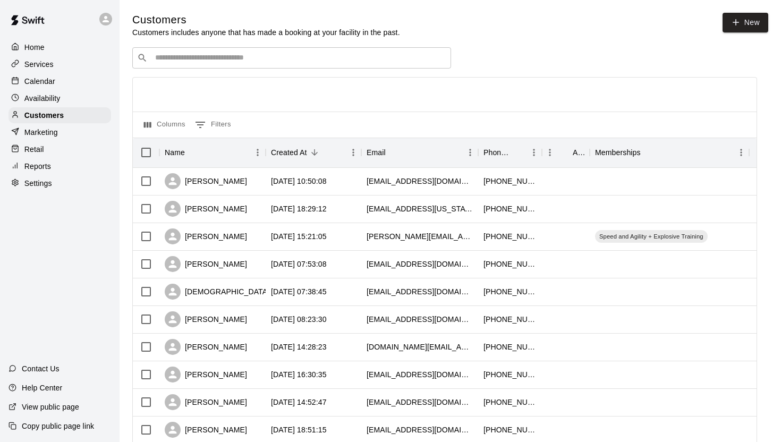
click at [53, 133] on p "Marketing" at bounding box center [40, 132] width 33 height 11
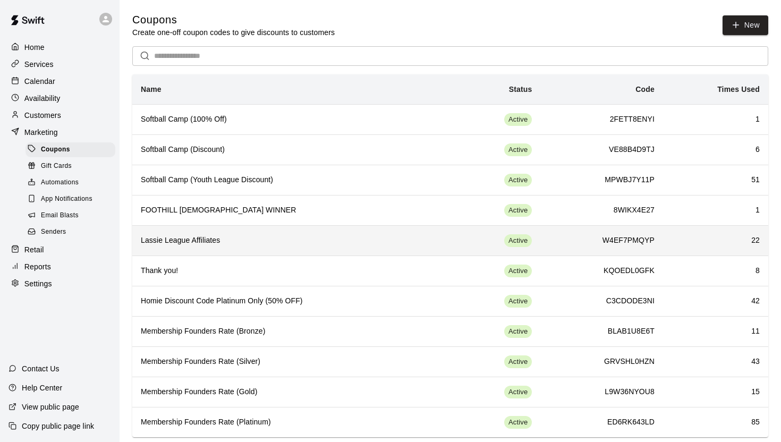
scroll to position [16, 0]
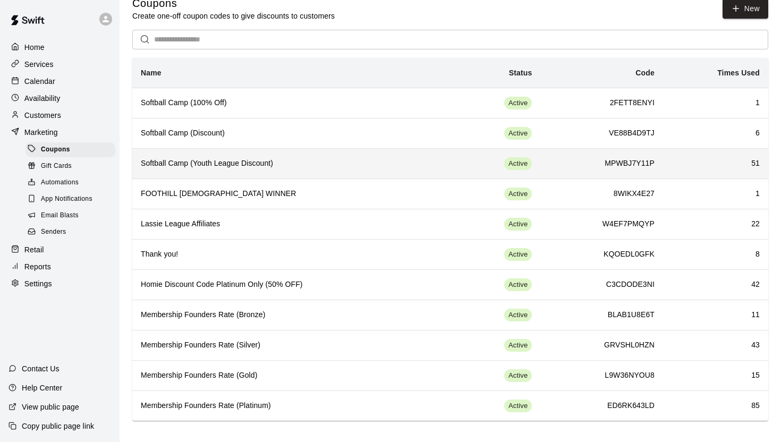
click at [205, 171] on th "Softball Camp (Youth League Discount)" at bounding box center [290, 163] width 317 height 30
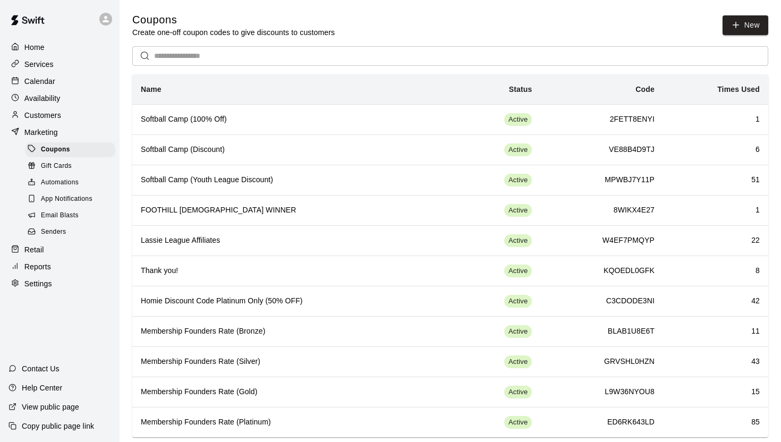
click at [70, 165] on span "Gift Cards" at bounding box center [56, 166] width 31 height 11
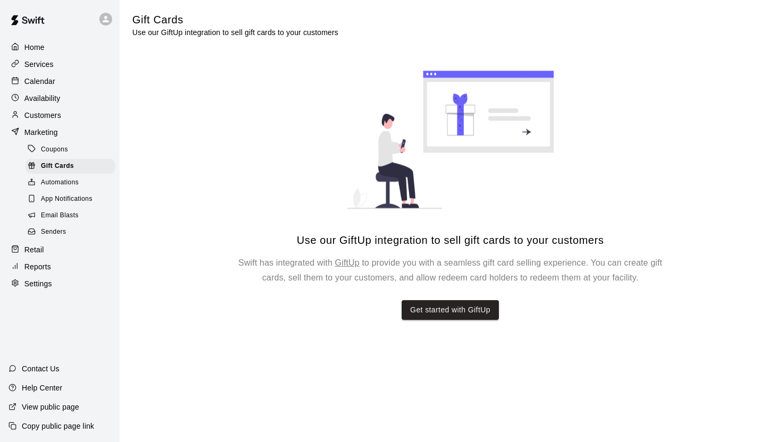
click at [51, 49] on div "Home" at bounding box center [59, 47] width 103 height 16
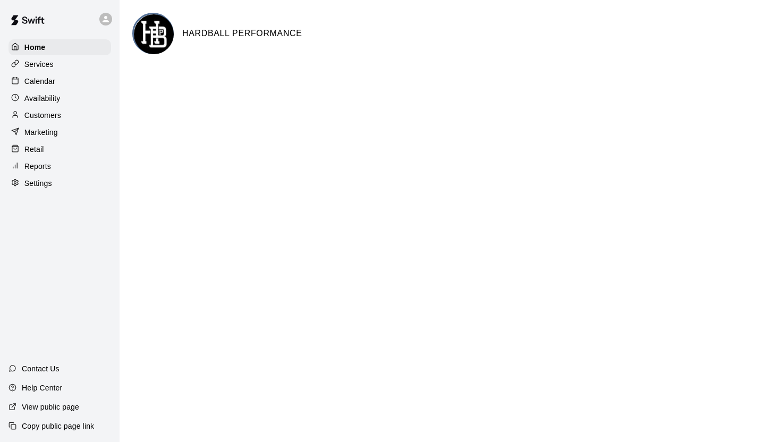
click at [53, 98] on p "Availability" at bounding box center [42, 98] width 36 height 11
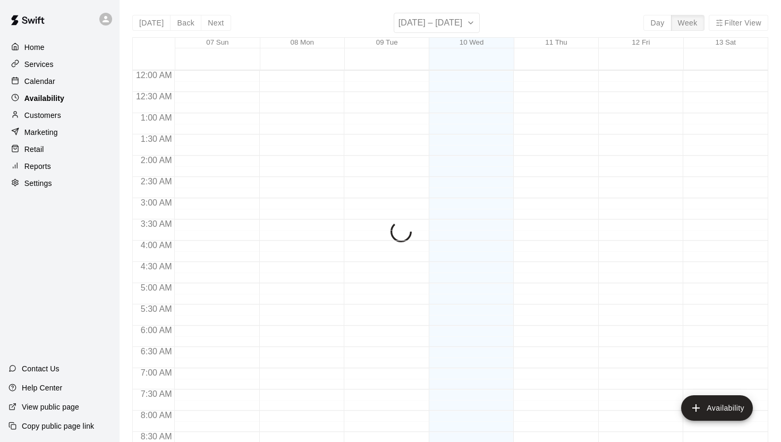
scroll to position [637, 0]
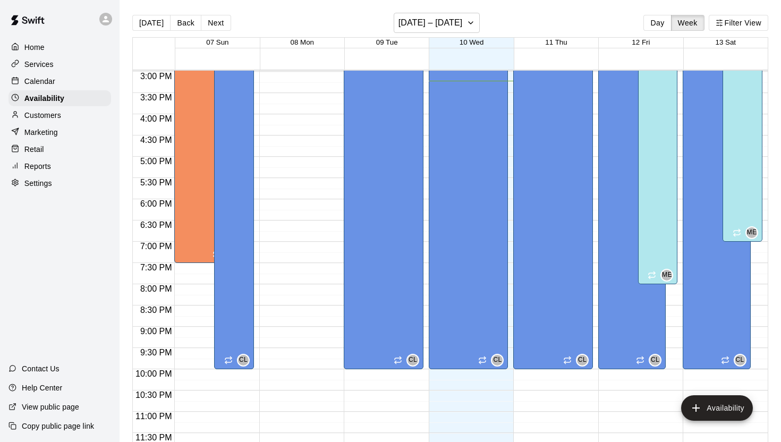
click at [50, 115] on p "Customers" at bounding box center [42, 115] width 37 height 11
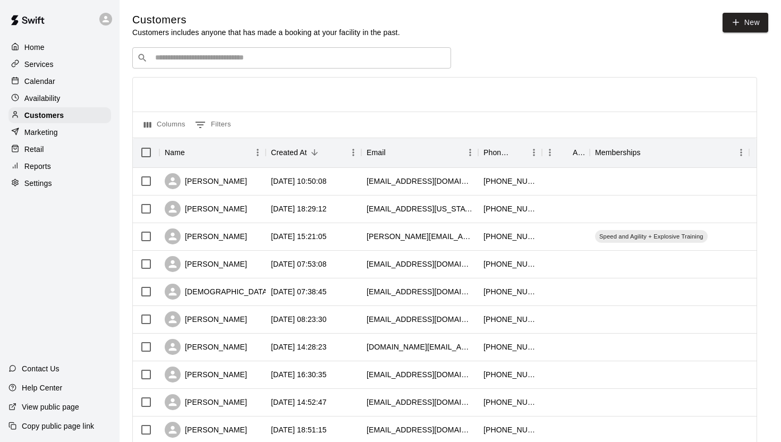
click at [49, 132] on p "Marketing" at bounding box center [40, 132] width 33 height 11
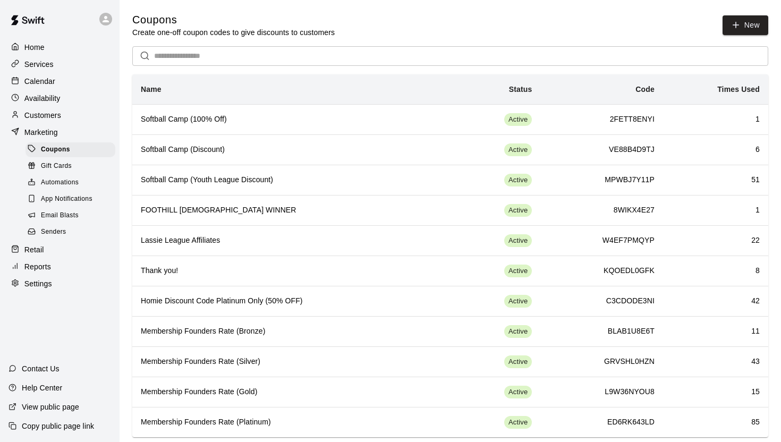
click at [58, 73] on div "Calendar" at bounding box center [59, 81] width 103 height 16
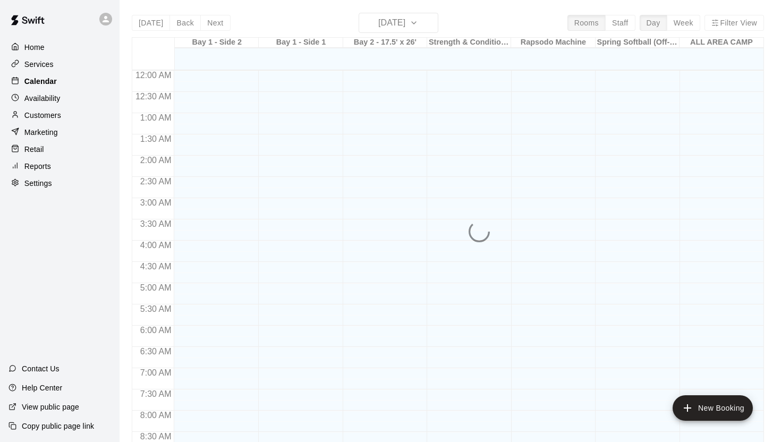
scroll to position [605, 0]
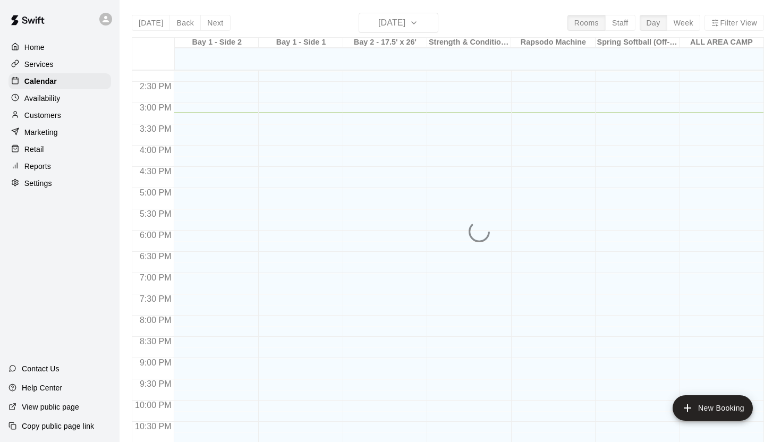
click at [57, 62] on div "Services" at bounding box center [59, 64] width 103 height 16
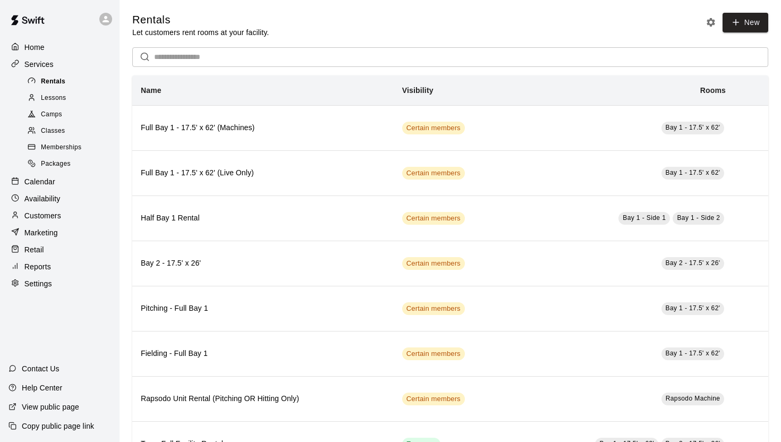
click at [56, 88] on div "Rentals" at bounding box center [70, 81] width 90 height 15
click at [56, 99] on span "Lessons" at bounding box center [53, 98] width 25 height 11
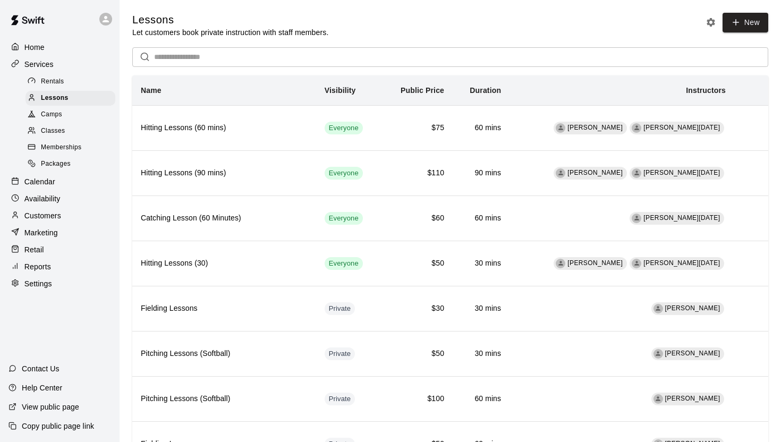
click at [57, 110] on span "Camps" at bounding box center [51, 114] width 21 height 11
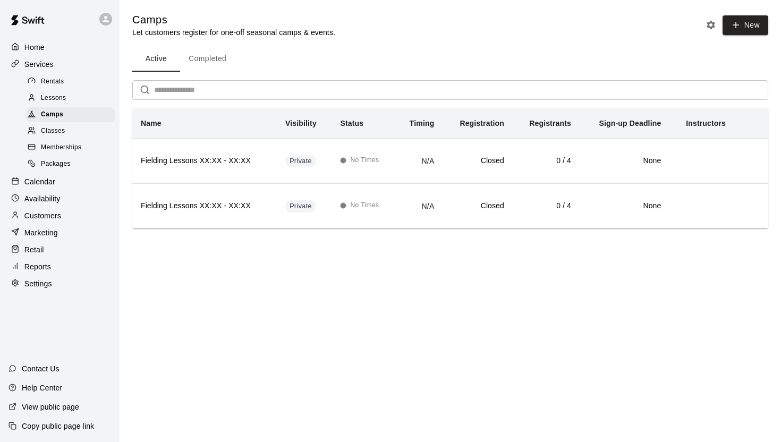
click at [55, 136] on div "Classes" at bounding box center [70, 131] width 90 height 15
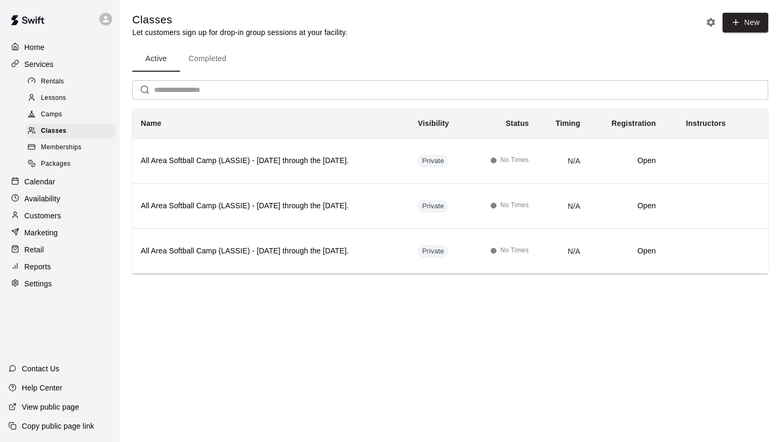
click at [53, 150] on span "Memberships" at bounding box center [61, 147] width 40 height 11
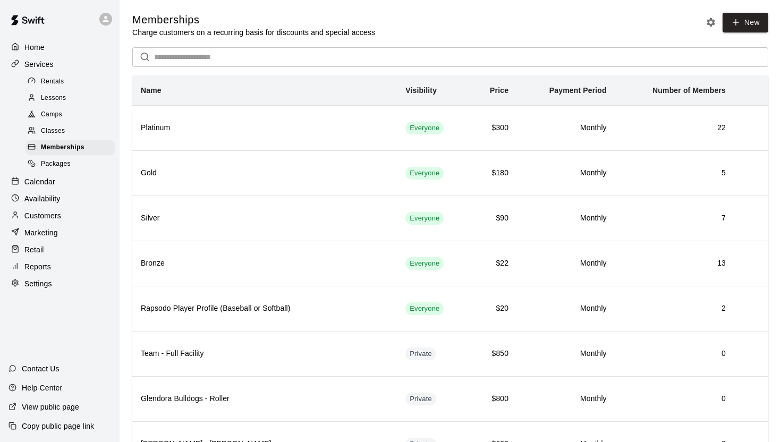
click at [50, 168] on span "Packages" at bounding box center [56, 164] width 30 height 11
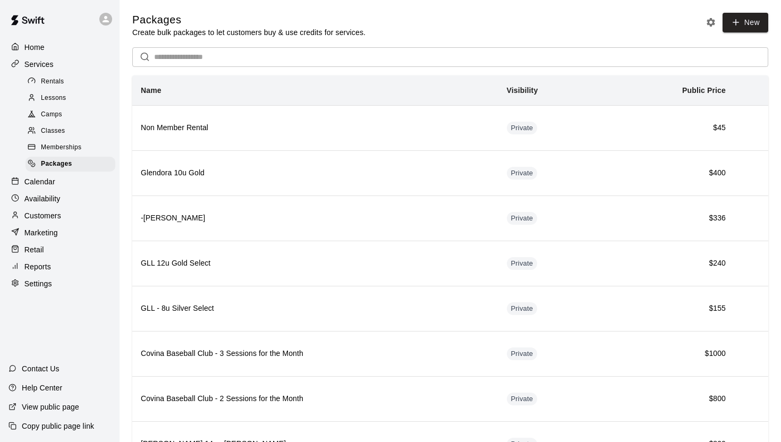
click at [65, 143] on span "Memberships" at bounding box center [61, 147] width 40 height 11
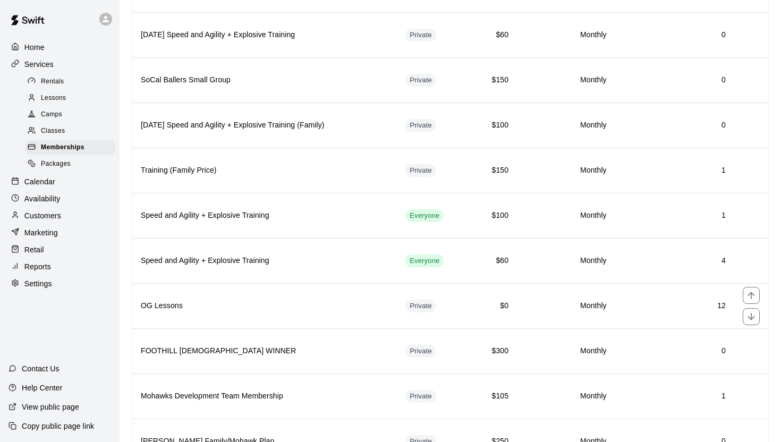
scroll to position [642, 0]
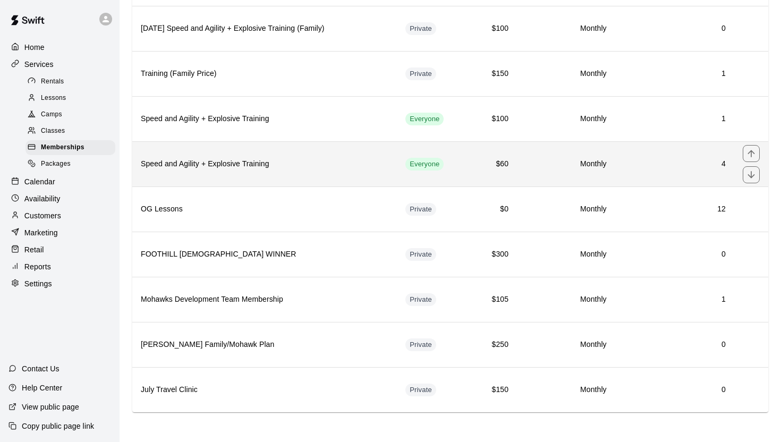
click at [284, 164] on h6 "Speed and Agility + Explosive Training" at bounding box center [265, 164] width 248 height 12
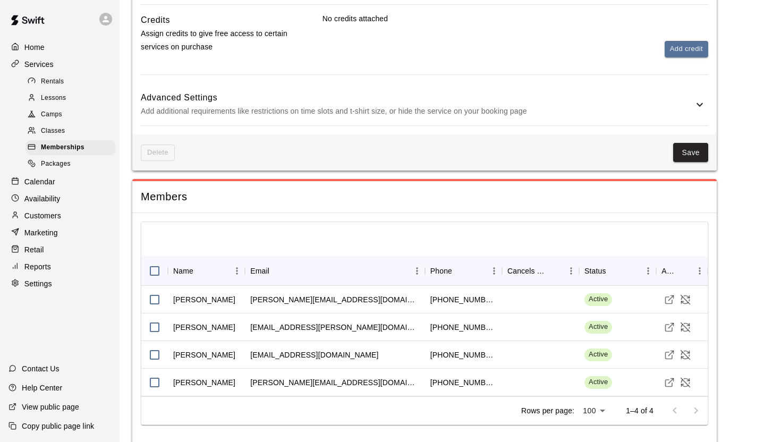
scroll to position [599, 0]
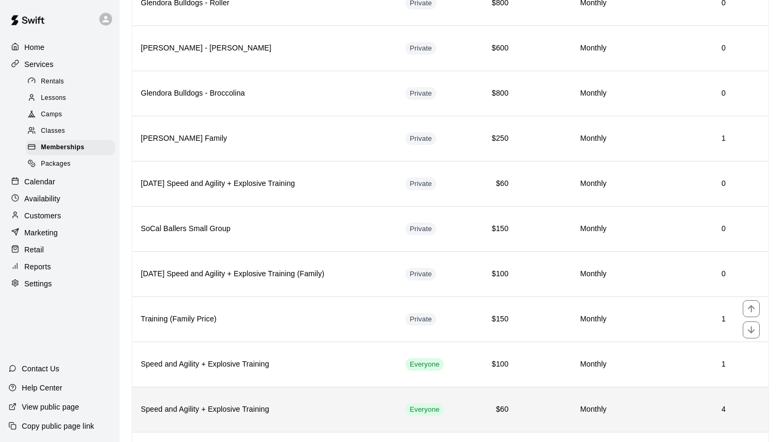
scroll to position [394, 0]
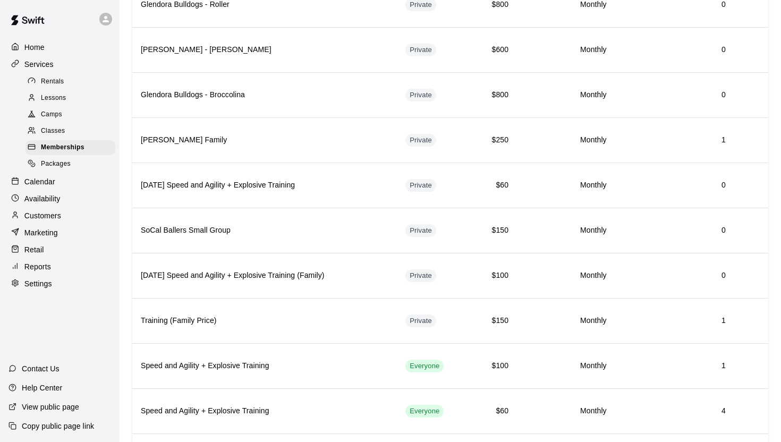
click at [69, 133] on div "Classes" at bounding box center [70, 131] width 90 height 15
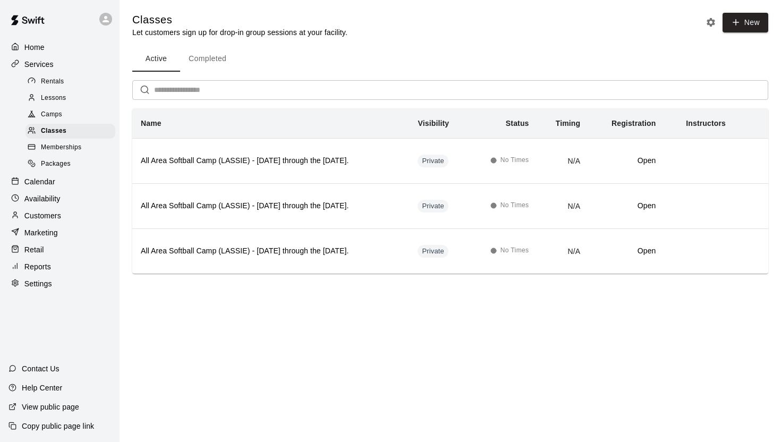
click at [191, 69] on button "Completed" at bounding box center [207, 58] width 55 height 25
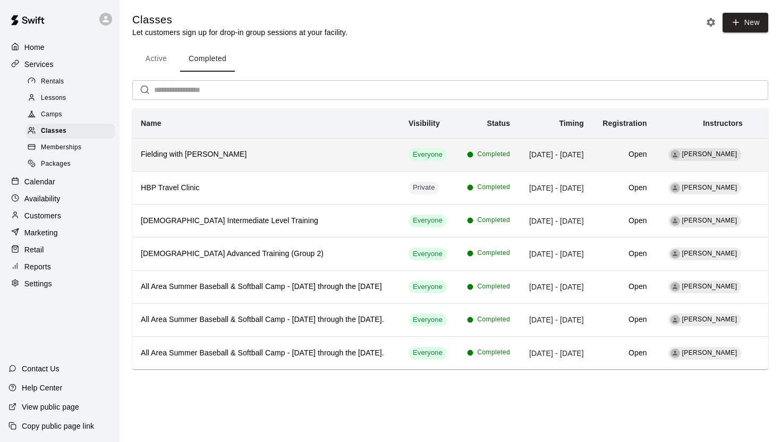
click at [241, 167] on th "Fielding with [PERSON_NAME]" at bounding box center [266, 154] width 268 height 33
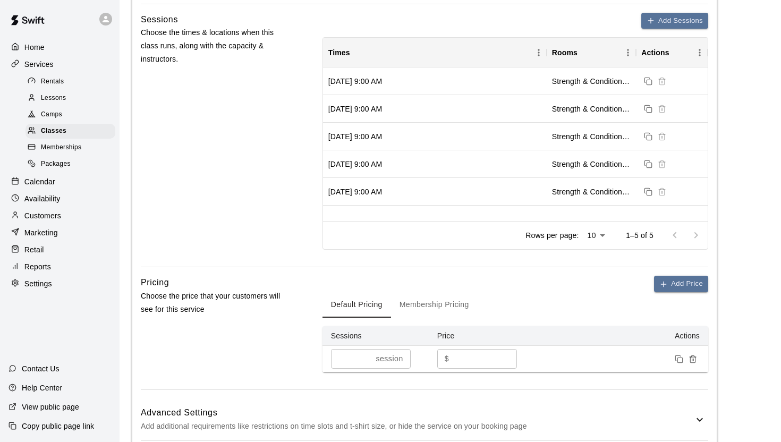
scroll to position [124, 0]
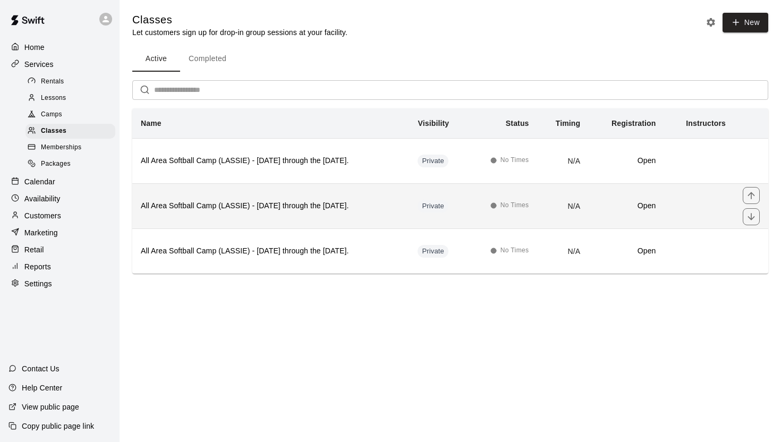
click at [240, 206] on h6 "All Area Softball Camp (LASSIE) - [DATE] through the [DATE]." at bounding box center [271, 206] width 260 height 12
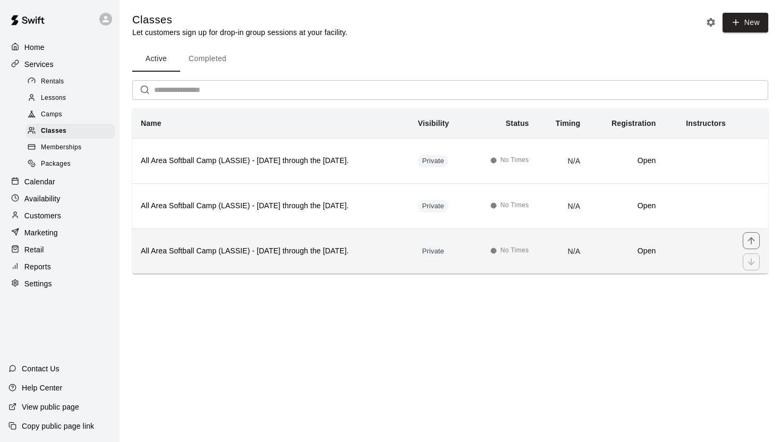
click at [228, 248] on h6 "All Area Softball Camp (LASSIE) - [DATE] through the [DATE]." at bounding box center [271, 251] width 260 height 12
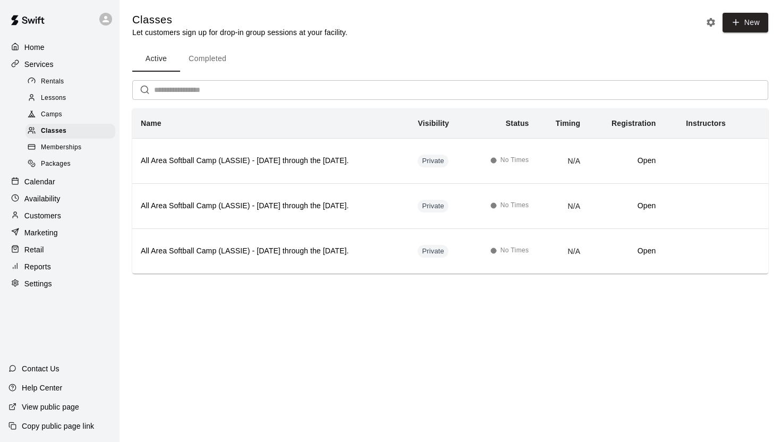
click at [225, 59] on button "Completed" at bounding box center [207, 58] width 55 height 25
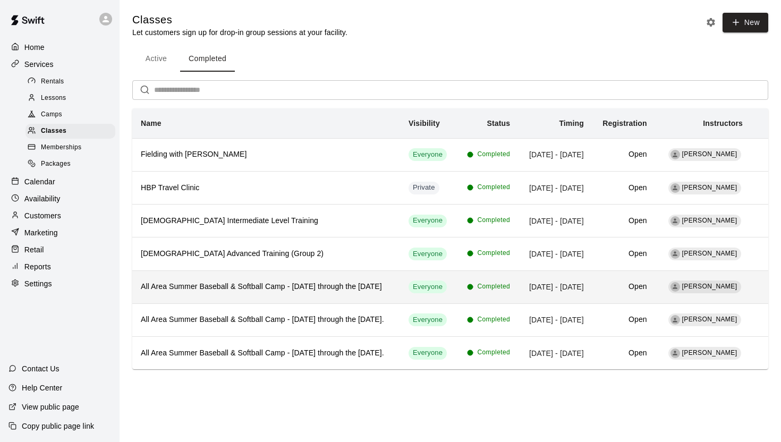
click at [248, 293] on h6 "All Area Summer Baseball & Softball Camp - [DATE] through the [DATE]" at bounding box center [266, 287] width 251 height 12
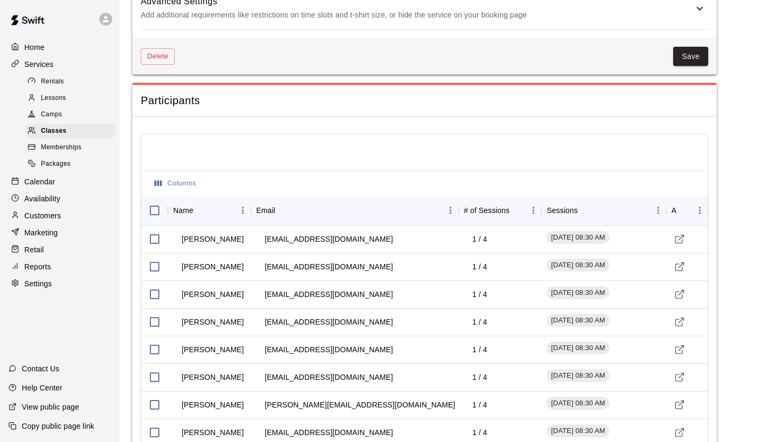
scroll to position [1023, 0]
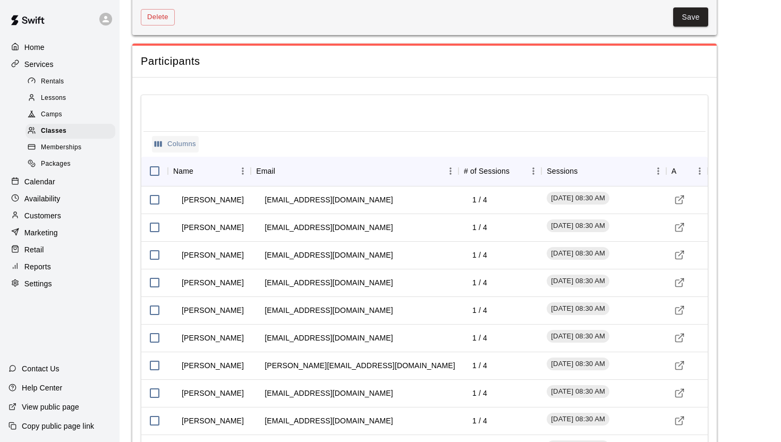
click at [181, 150] on button "Columns" at bounding box center [175, 144] width 47 height 16
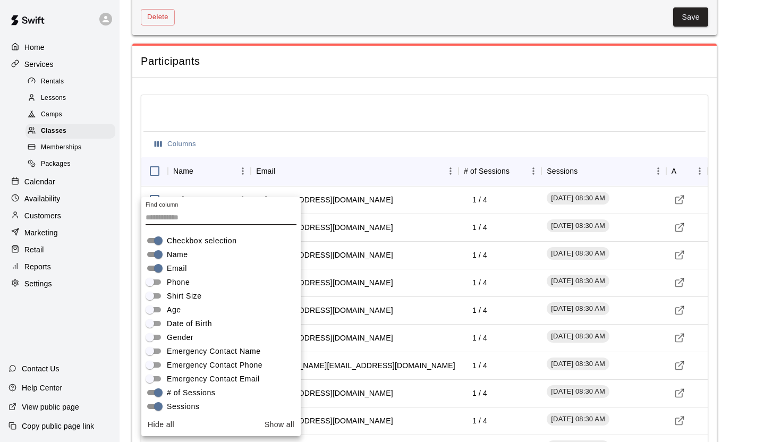
click at [167, 310] on span "Age" at bounding box center [174, 309] width 14 height 11
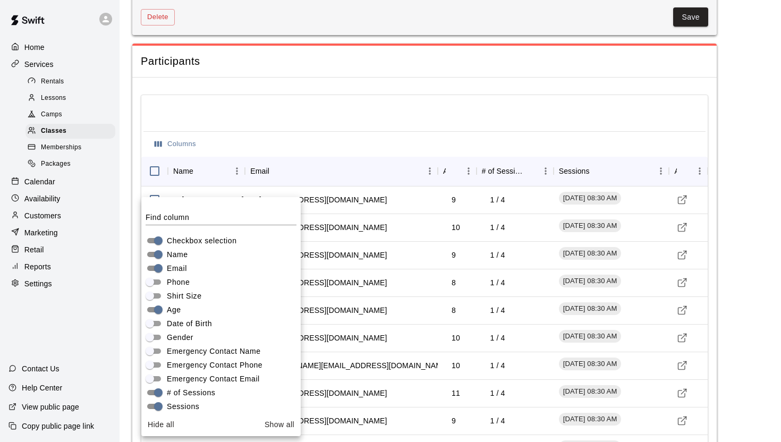
click at [356, 112] on div at bounding box center [424, 114] width 562 height 34
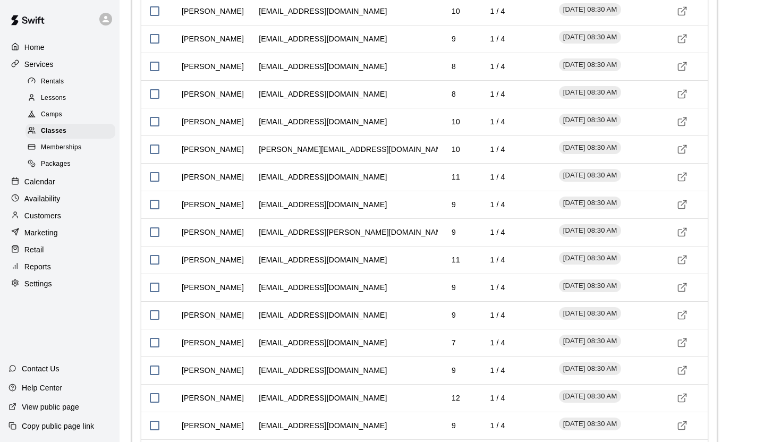
scroll to position [1133, 0]
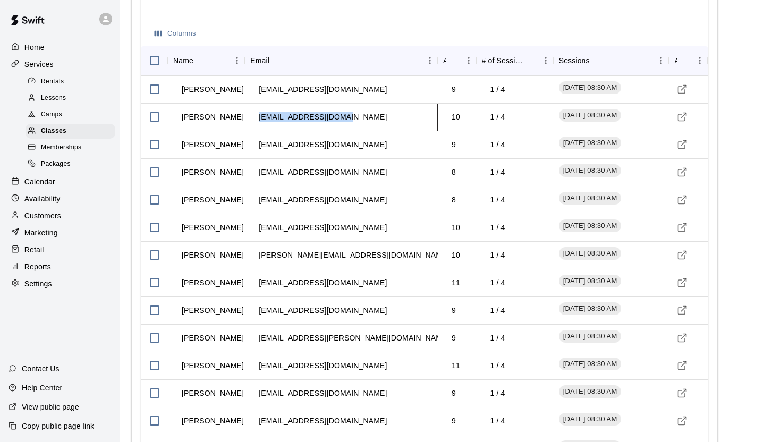
drag, startPoint x: 257, startPoint y: 131, endPoint x: 346, endPoint y: 134, distance: 89.3
click at [346, 131] on td "[EMAIL_ADDRESS][DOMAIN_NAME]" at bounding box center [322, 117] width 145 height 28
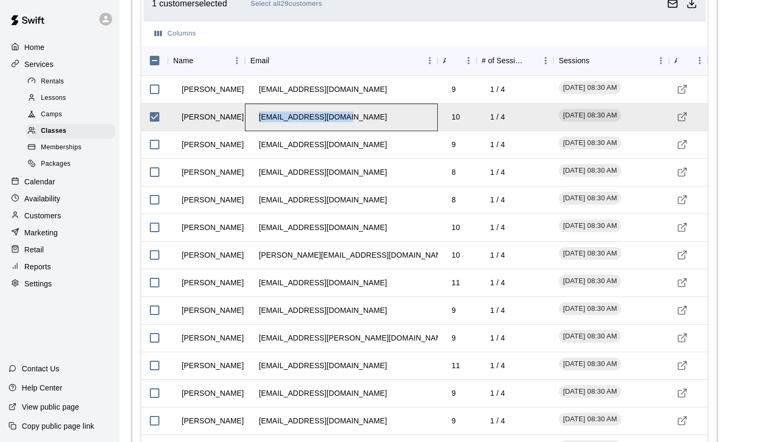
copy td "[EMAIL_ADDRESS][DOMAIN_NAME]"
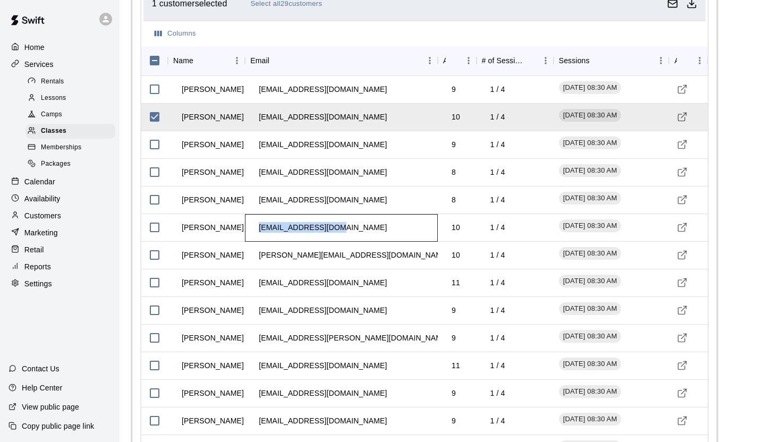
drag, startPoint x: 339, startPoint y: 239, endPoint x: 260, endPoint y: 241, distance: 79.2
click at [260, 241] on td "[EMAIL_ADDRESS][DOMAIN_NAME]" at bounding box center [322, 228] width 145 height 28
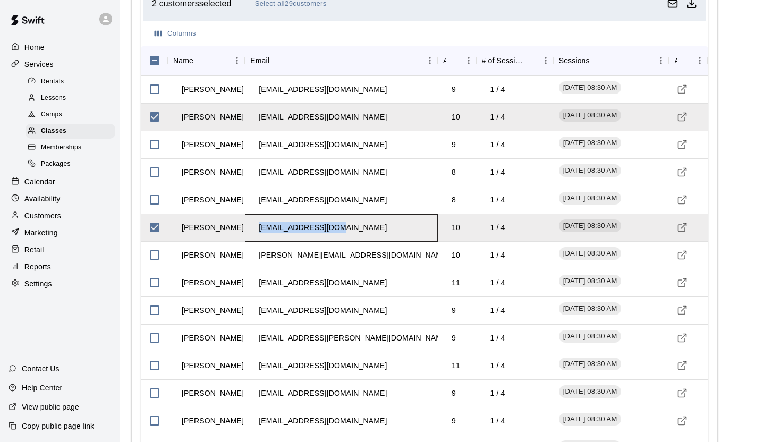
copy td "[EMAIL_ADDRESS][DOMAIN_NAME]"
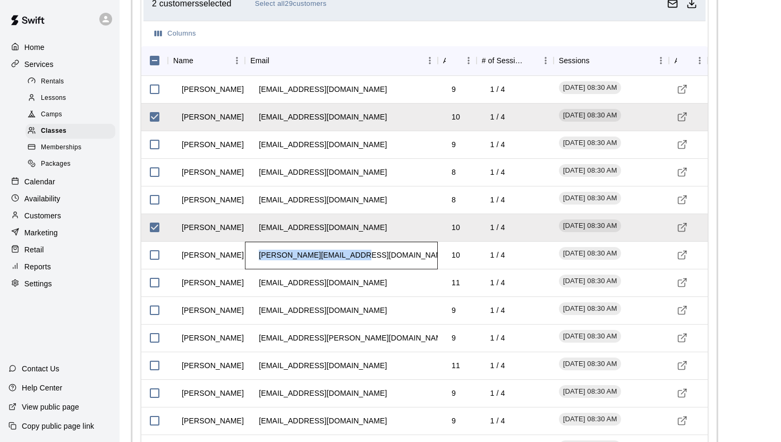
drag, startPoint x: 355, startPoint y: 268, endPoint x: 258, endPoint y: 265, distance: 96.7
click at [258, 265] on td "[PERSON_NAME][EMAIL_ADDRESS][DOMAIN_NAME]" at bounding box center [354, 255] width 208 height 28
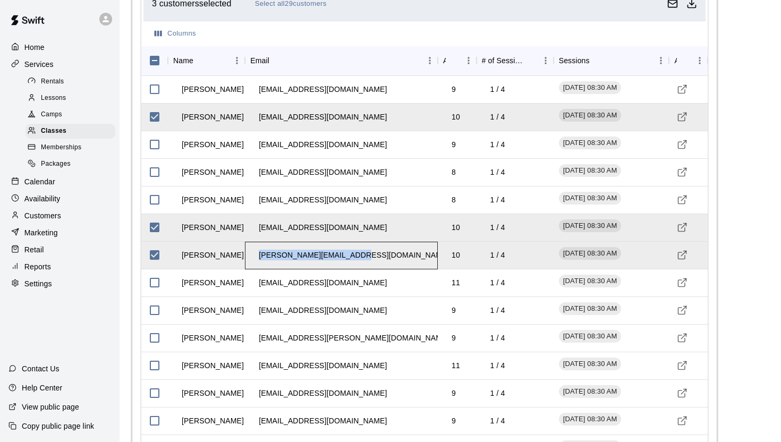
copy td "[PERSON_NAME][EMAIL_ADDRESS][DOMAIN_NAME]"
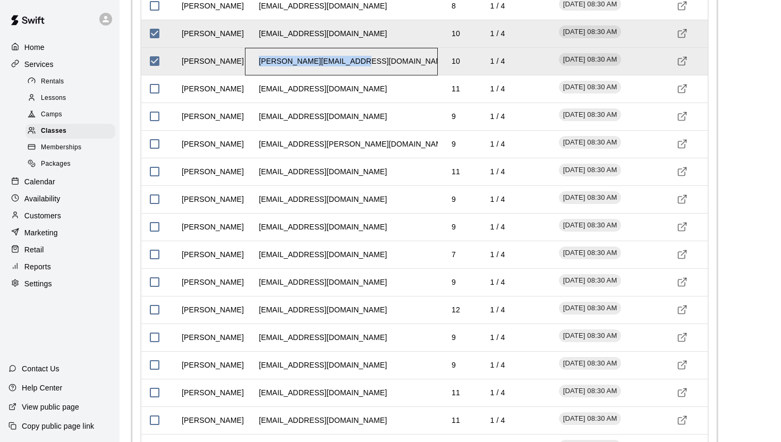
scroll to position [1333, 0]
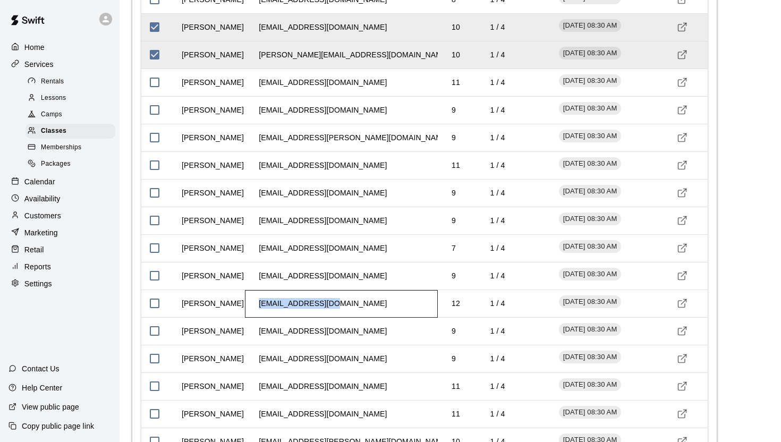
drag, startPoint x: 335, startPoint y: 316, endPoint x: 258, endPoint y: 314, distance: 77.0
click at [258, 314] on td "[EMAIL_ADDRESS][DOMAIN_NAME]" at bounding box center [322, 304] width 145 height 28
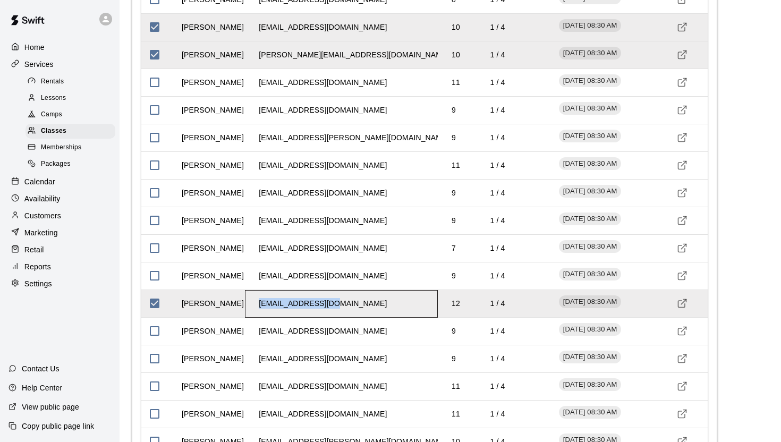
copy td "[EMAIL_ADDRESS][DOMAIN_NAME]"
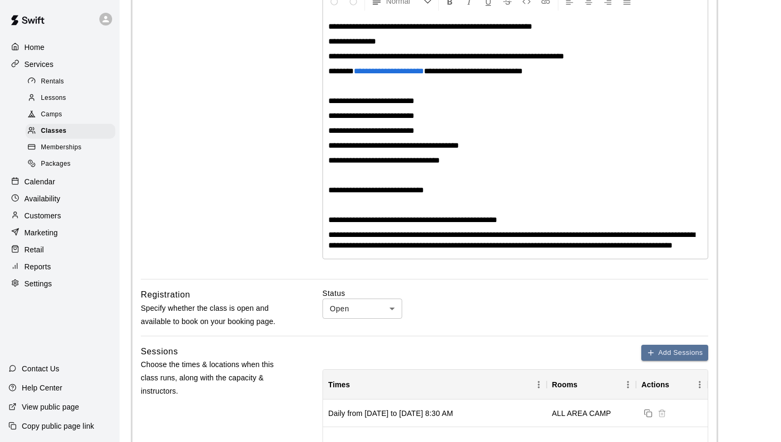
scroll to position [0, 0]
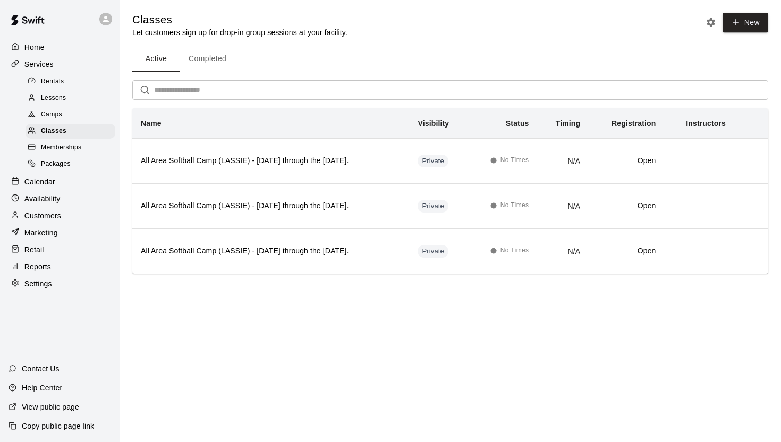
click at [212, 57] on button "Completed" at bounding box center [207, 58] width 55 height 25
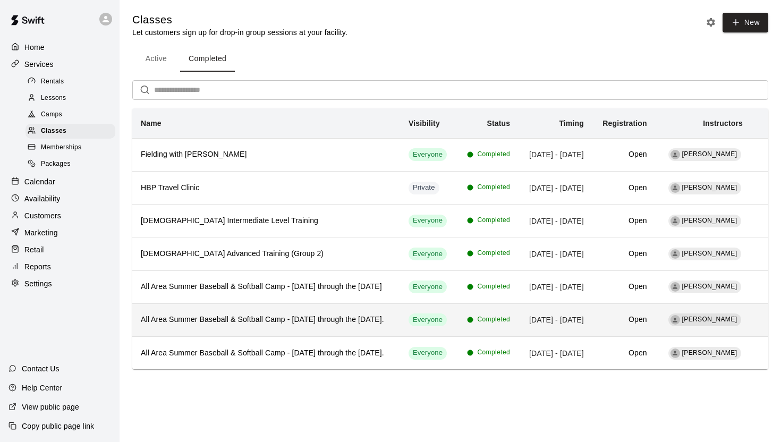
click at [175, 326] on h6 "All Area Summer Baseball & Softball Camp - [DATE] through the [DATE]." at bounding box center [266, 320] width 251 height 12
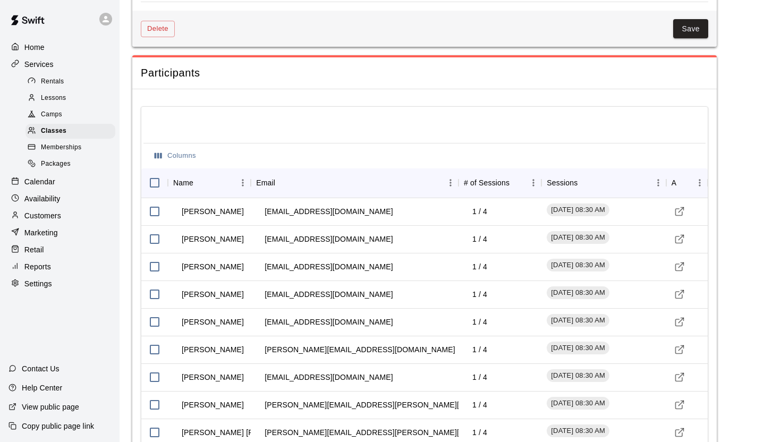
scroll to position [988, 0]
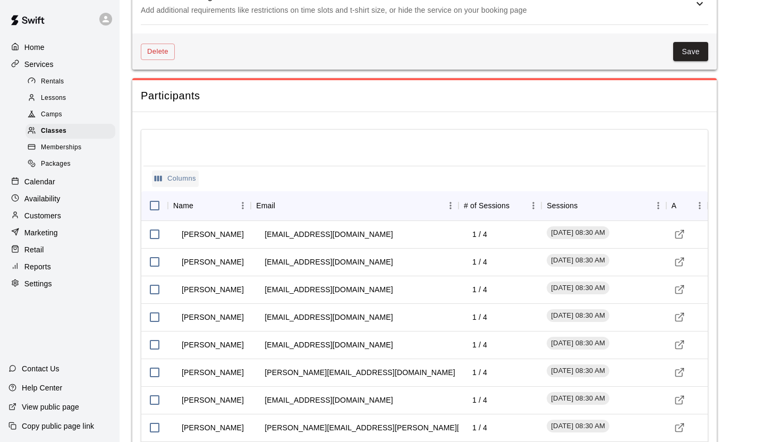
click at [179, 187] on button "Columns" at bounding box center [175, 179] width 47 height 16
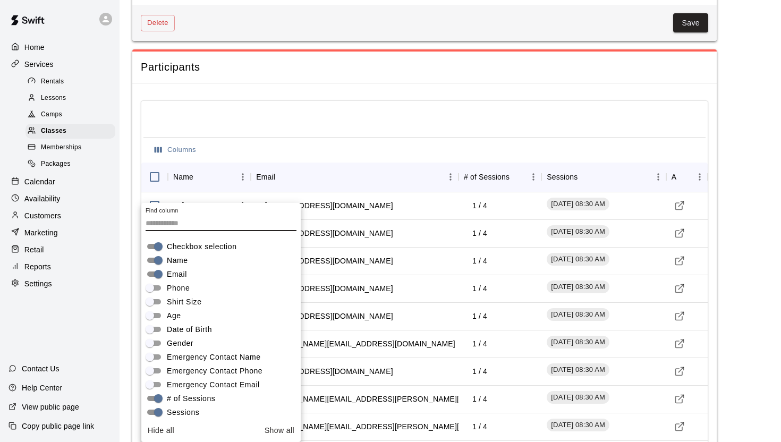
click at [167, 310] on span "Age" at bounding box center [174, 315] width 14 height 11
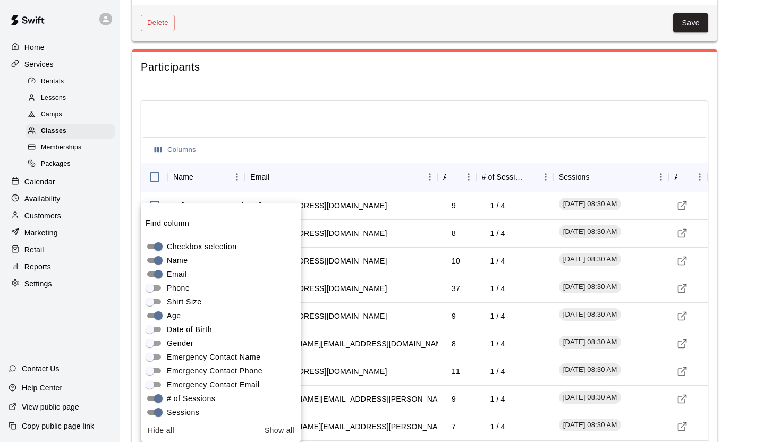
click at [308, 137] on div at bounding box center [424, 120] width 562 height 34
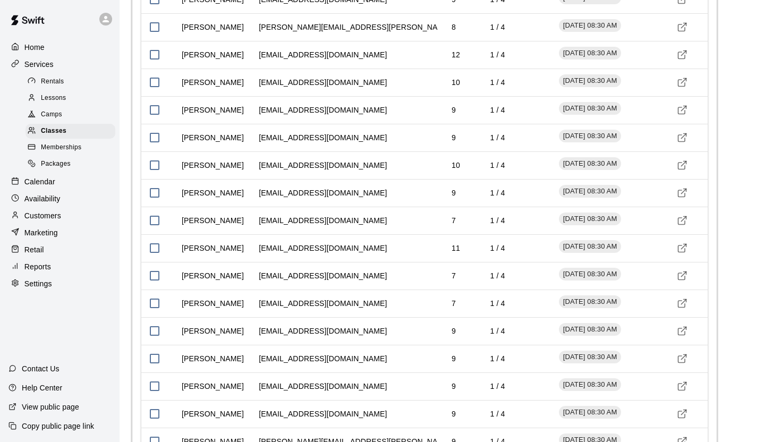
scroll to position [2054, 0]
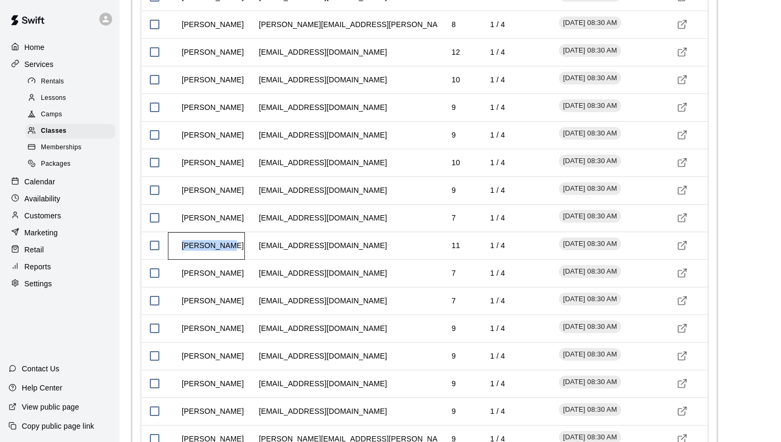
drag, startPoint x: 228, startPoint y: 258, endPoint x: 181, endPoint y: 258, distance: 47.3
click at [181, 258] on td "[PERSON_NAME]" at bounding box center [212, 246] width 79 height 28
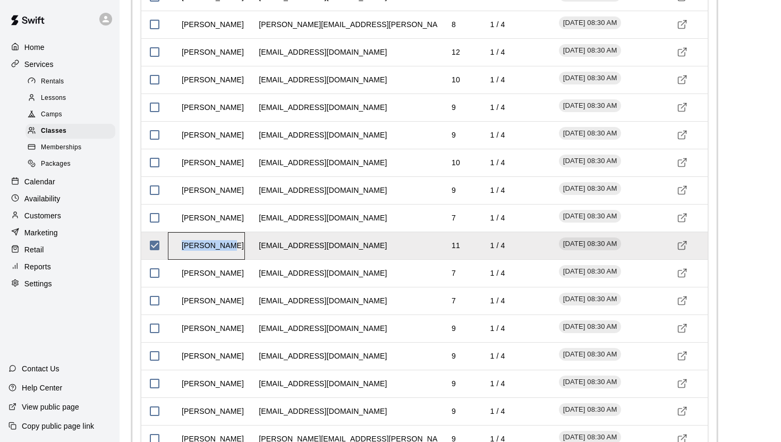
copy td "[PERSON_NAME]"
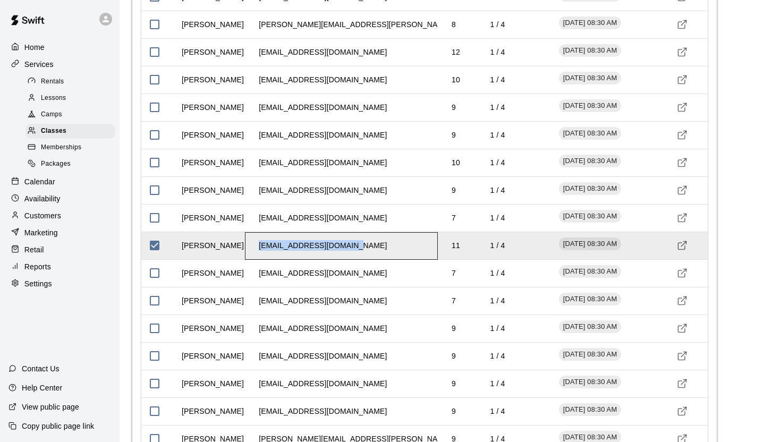
drag, startPoint x: 359, startPoint y: 254, endPoint x: 258, endPoint y: 258, distance: 101.5
click at [258, 258] on div "[EMAIL_ADDRESS][DOMAIN_NAME]" at bounding box center [341, 246] width 193 height 28
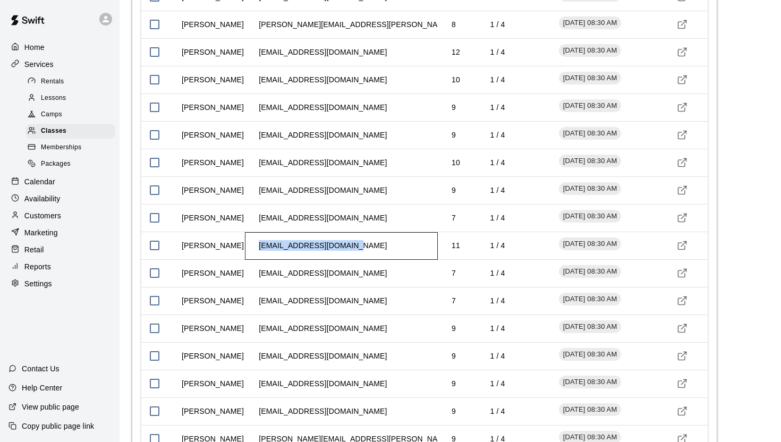
copy td "[EMAIL_ADDRESS][DOMAIN_NAME]"
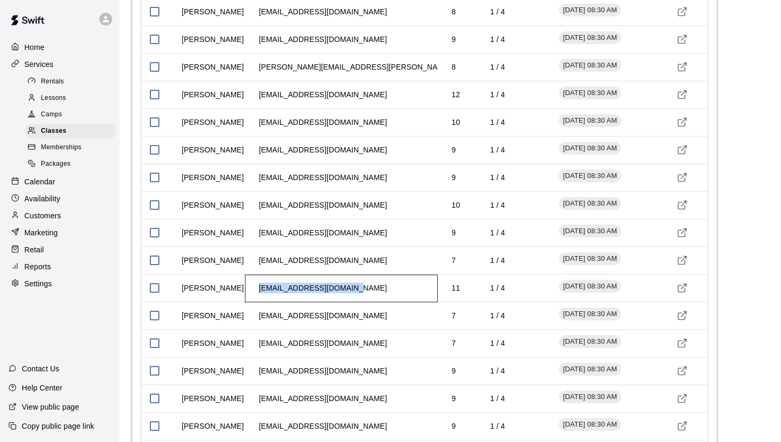
scroll to position [1994, 0]
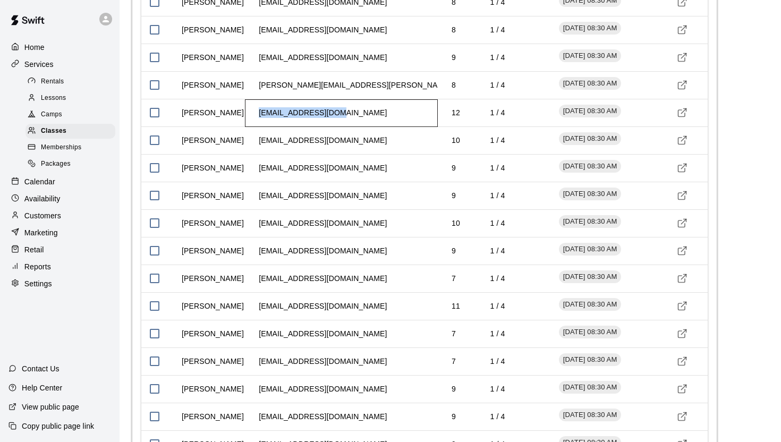
drag, startPoint x: 340, startPoint y: 123, endPoint x: 258, endPoint y: 125, distance: 82.4
click at [258, 125] on td "[EMAIL_ADDRESS][DOMAIN_NAME]" at bounding box center [322, 113] width 145 height 28
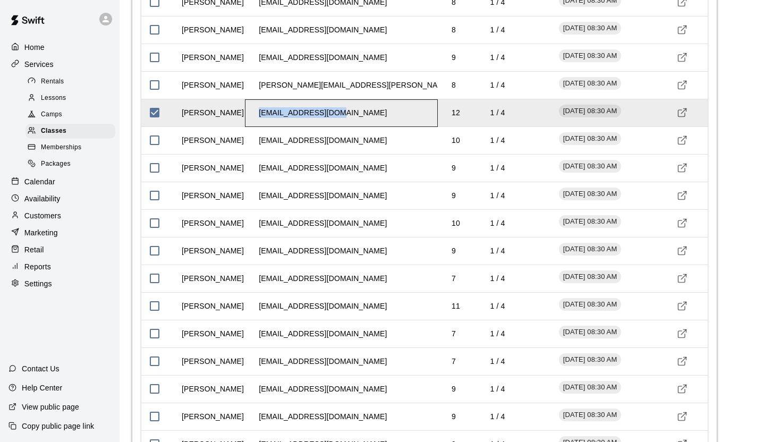
copy td "[EMAIL_ADDRESS][DOMAIN_NAME]"
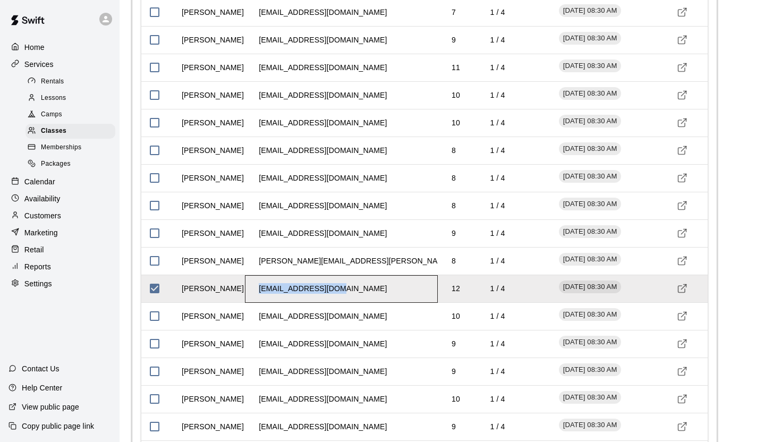
scroll to position [1817, 0]
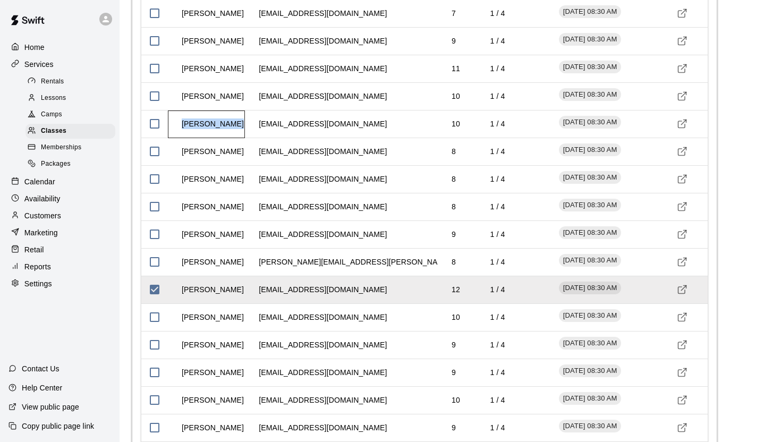
drag, startPoint x: 240, startPoint y: 131, endPoint x: 178, endPoint y: 135, distance: 62.3
click at [178, 135] on td "[PERSON_NAME]" at bounding box center [212, 124] width 79 height 28
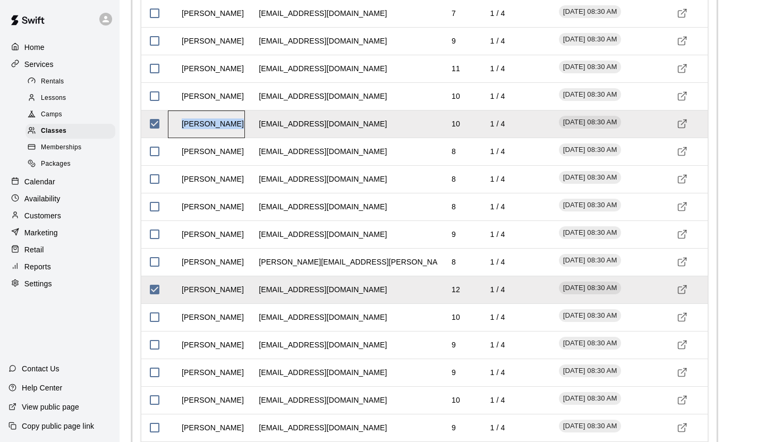
copy td "[PERSON_NAME]"
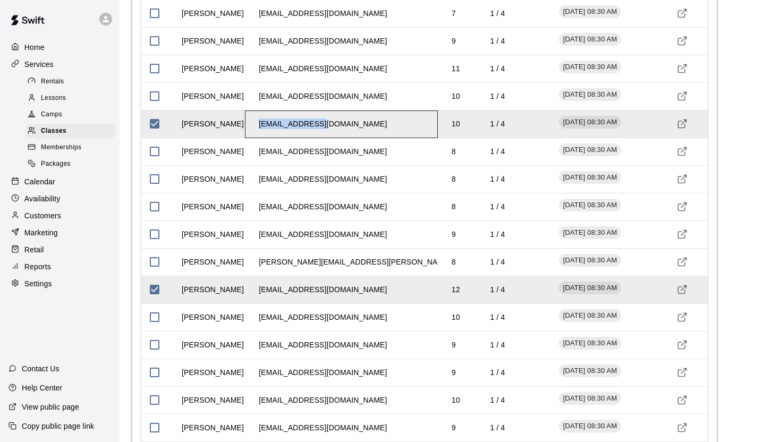
drag, startPoint x: 330, startPoint y: 140, endPoint x: 259, endPoint y: 138, distance: 71.2
click at [259, 138] on div "[EMAIL_ADDRESS][DOMAIN_NAME]" at bounding box center [341, 124] width 193 height 28
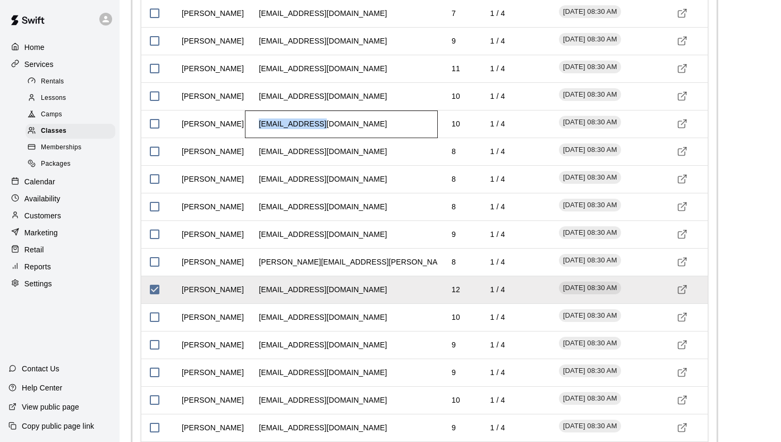
copy td "[EMAIL_ADDRESS][DOMAIN_NAME]"
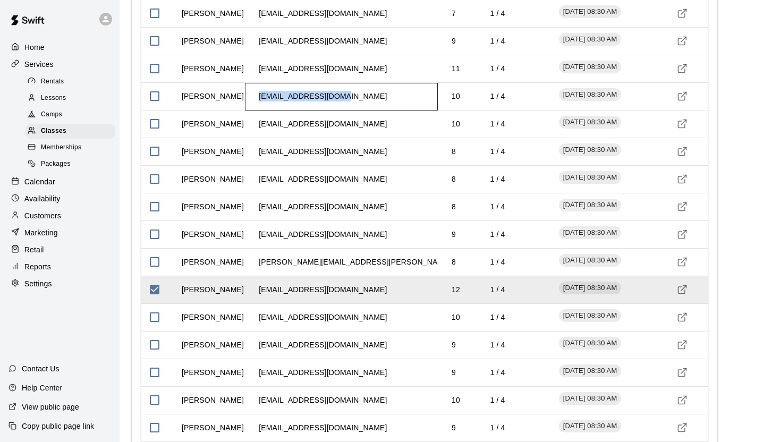
drag, startPoint x: 352, startPoint y: 104, endPoint x: 257, endPoint y: 109, distance: 94.7
click at [257, 109] on div "[EMAIL_ADDRESS][DOMAIN_NAME]" at bounding box center [341, 97] width 193 height 28
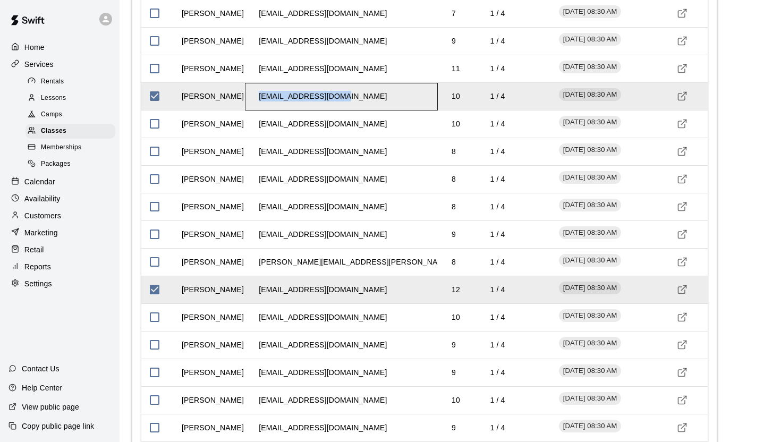
copy td "[EMAIL_ADDRESS][DOMAIN_NAME]"
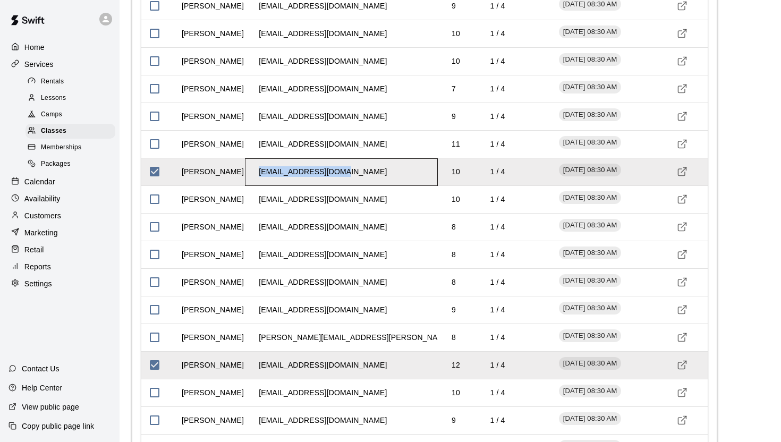
scroll to position [1739, 0]
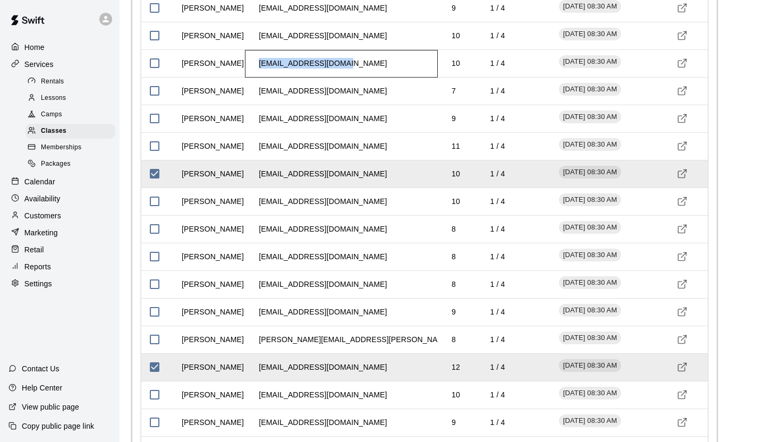
drag, startPoint x: 344, startPoint y: 73, endPoint x: 259, endPoint y: 75, distance: 85.0
click at [259, 75] on td "[EMAIL_ADDRESS][DOMAIN_NAME]" at bounding box center [322, 63] width 145 height 28
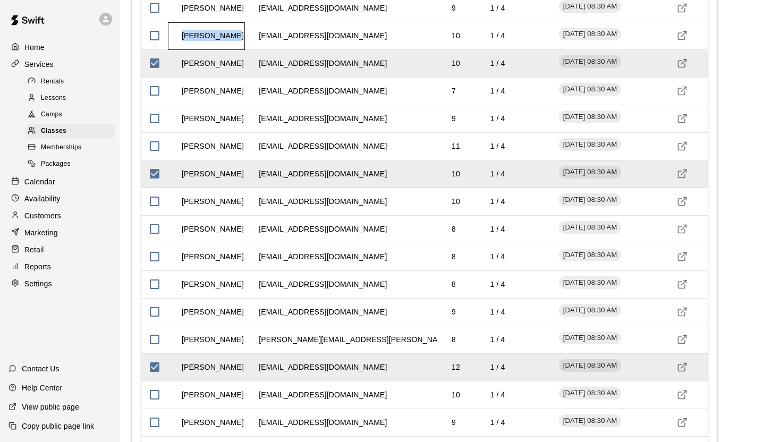
drag, startPoint x: 238, startPoint y: 47, endPoint x: 182, endPoint y: 47, distance: 56.3
click at [182, 47] on div "[PERSON_NAME]" at bounding box center [206, 36] width 77 height 28
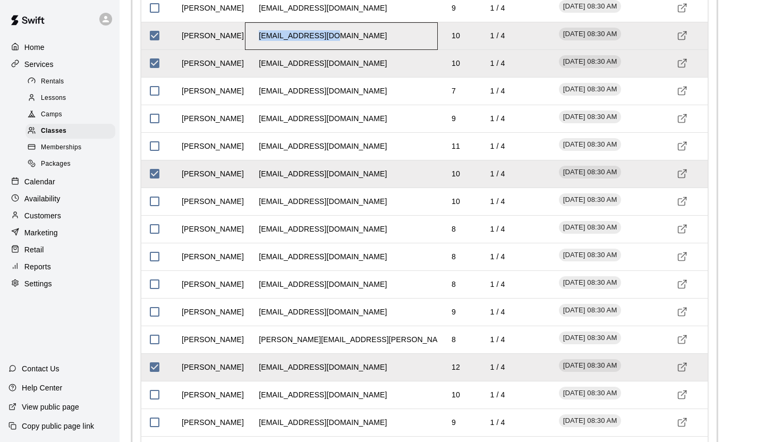
drag, startPoint x: 341, startPoint y: 40, endPoint x: 341, endPoint y: 50, distance: 10.1
click at [341, 50] on div "[EMAIL_ADDRESS][DOMAIN_NAME]" at bounding box center [341, 36] width 193 height 28
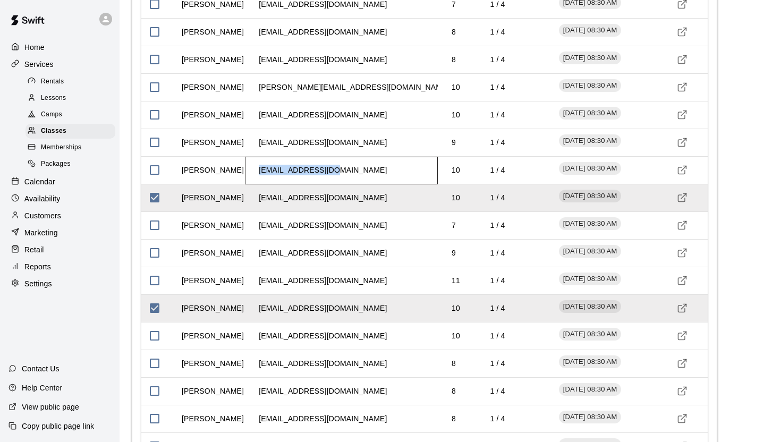
scroll to position [1604, 0]
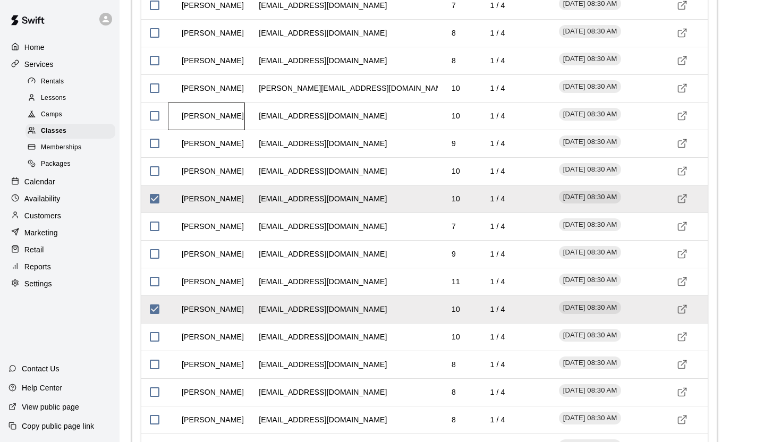
drag, startPoint x: 225, startPoint y: 128, endPoint x: 244, endPoint y: 125, distance: 18.8
click at [244, 125] on div "[PERSON_NAME]" at bounding box center [206, 117] width 77 height 28
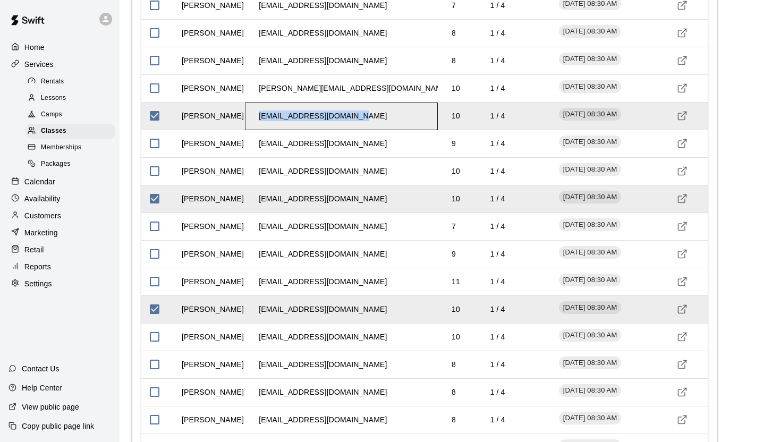
drag, startPoint x: 363, startPoint y: 127, endPoint x: 255, endPoint y: 130, distance: 108.4
click at [255, 130] on div "[EMAIL_ADDRESS][DOMAIN_NAME]" at bounding box center [341, 117] width 193 height 28
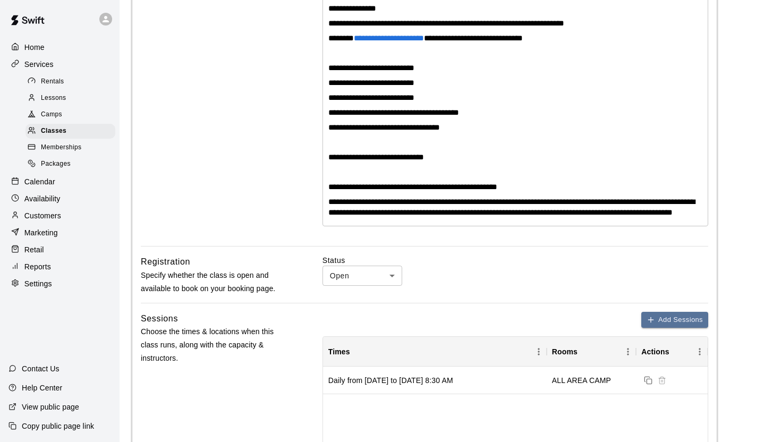
scroll to position [0, 0]
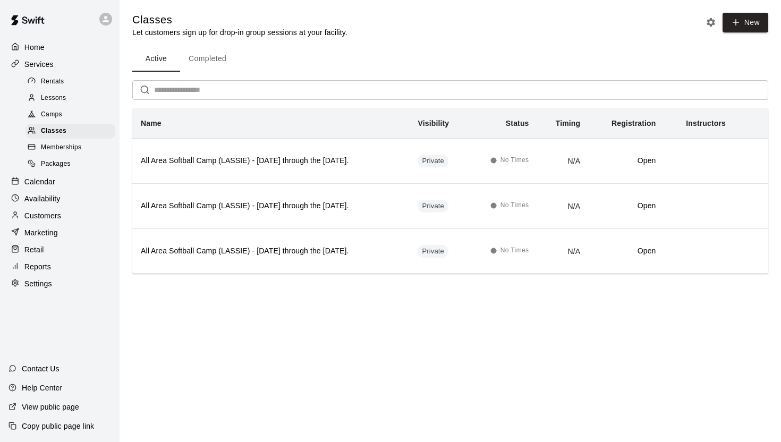
click at [210, 75] on div "Active Completed ​ Name Visibility Status Timing Registration Instructors All A…" at bounding box center [450, 159] width 636 height 227
click at [207, 64] on button "Completed" at bounding box center [207, 58] width 55 height 25
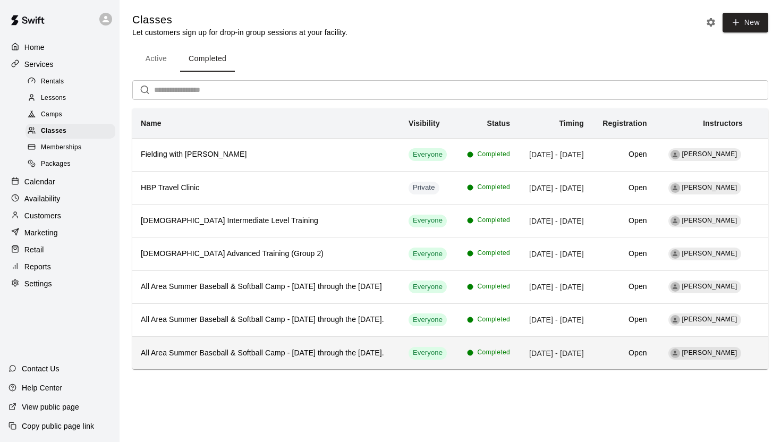
click at [233, 359] on h6 "All Area Summer Baseball & Softball Camp - [DATE] through the [DATE]." at bounding box center [266, 353] width 251 height 12
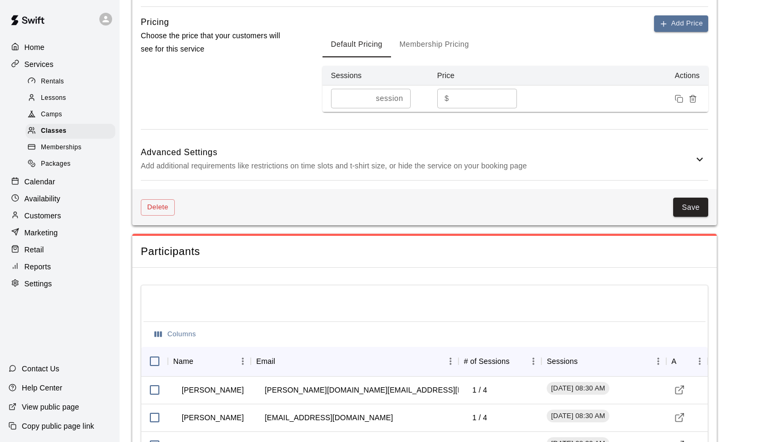
scroll to position [833, 0]
click at [171, 342] on button "Columns" at bounding box center [175, 334] width 47 height 16
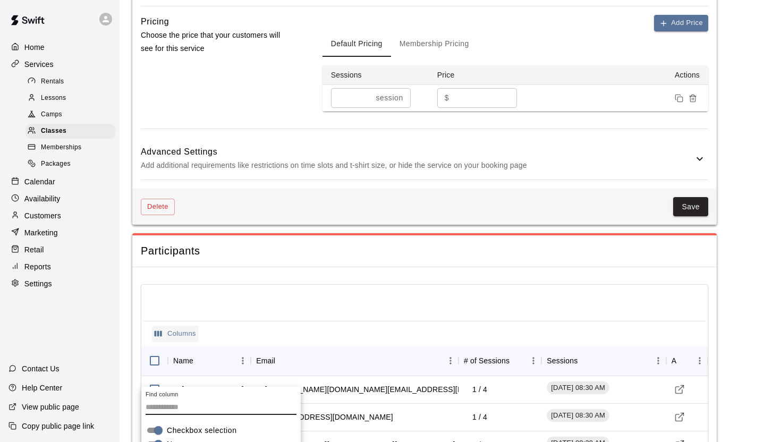
scroll to position [1017, 0]
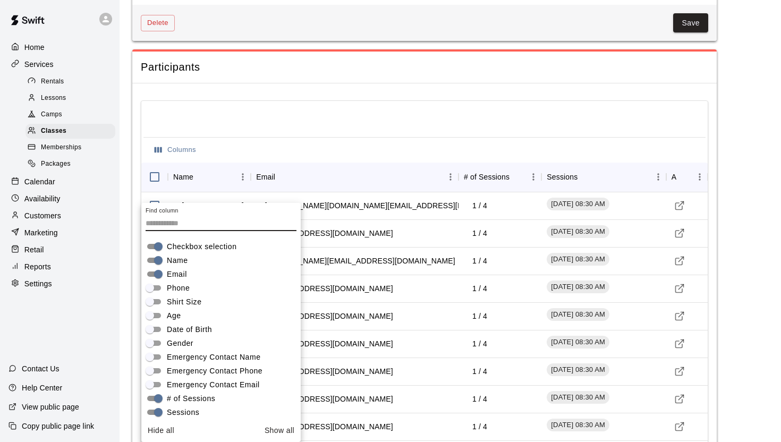
click at [169, 314] on span "Age" at bounding box center [174, 315] width 14 height 11
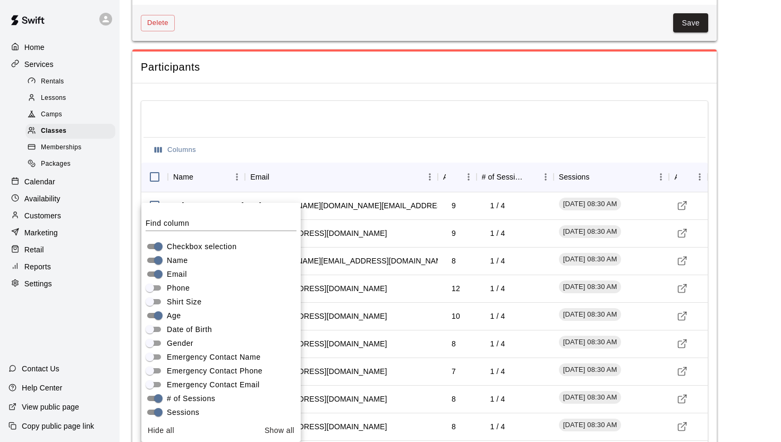
click at [321, 124] on div at bounding box center [424, 120] width 562 height 34
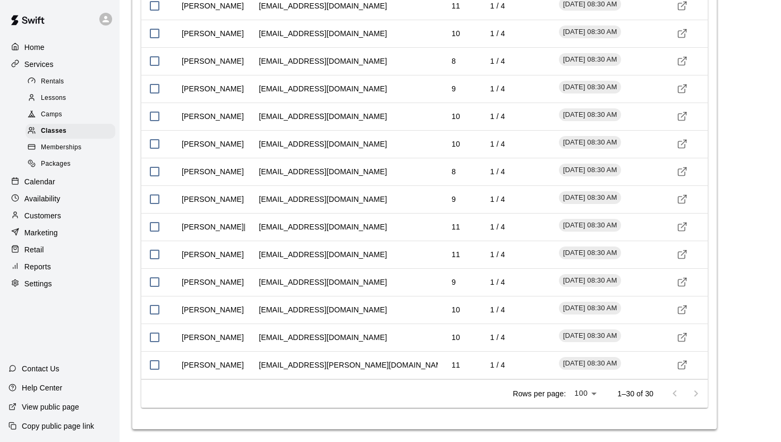
scroll to position [1668, 0]
drag, startPoint x: 359, startPoint y: 364, endPoint x: 255, endPoint y: 370, distance: 104.3
click at [255, 370] on td "[EMAIL_ADDRESS][PERSON_NAME][DOMAIN_NAME]" at bounding box center [354, 365] width 208 height 28
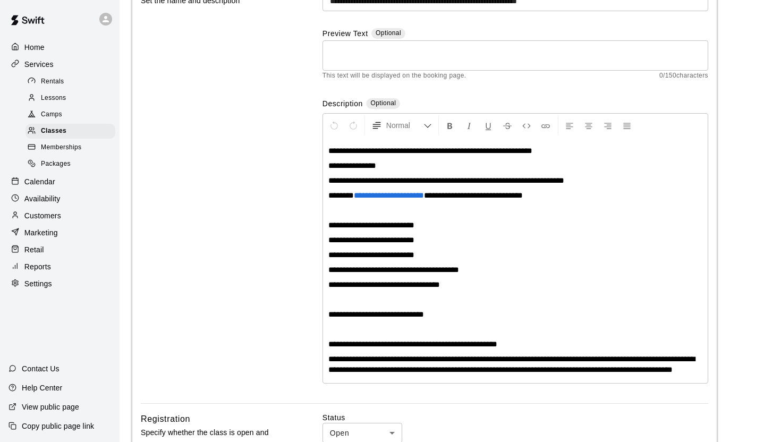
scroll to position [0, 0]
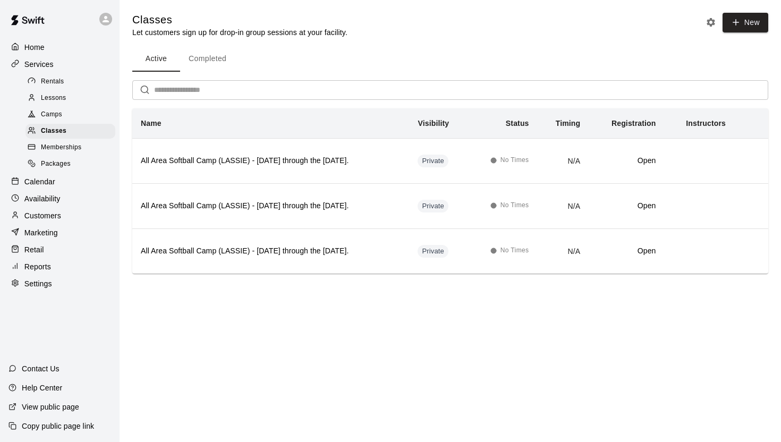
click at [218, 63] on button "Completed" at bounding box center [207, 58] width 55 height 25
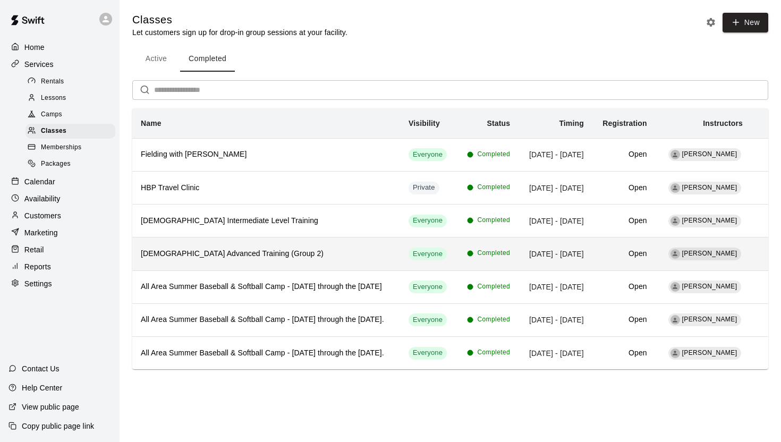
click at [217, 260] on h6 "[DEMOGRAPHIC_DATA] Advanced Training (Group 2)" at bounding box center [266, 254] width 251 height 12
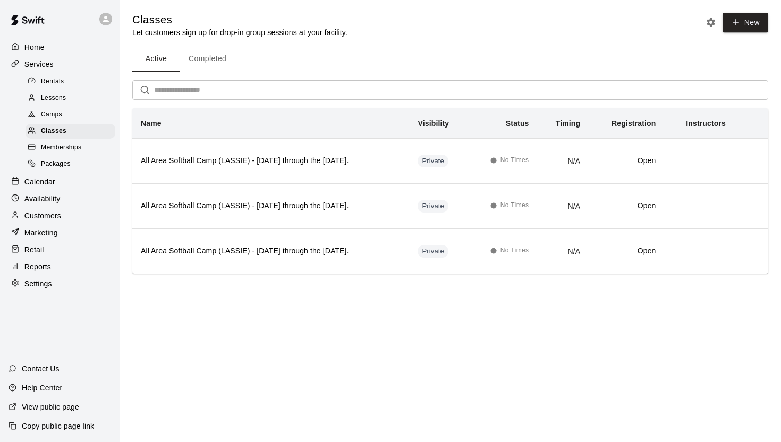
click at [213, 58] on button "Completed" at bounding box center [207, 58] width 55 height 25
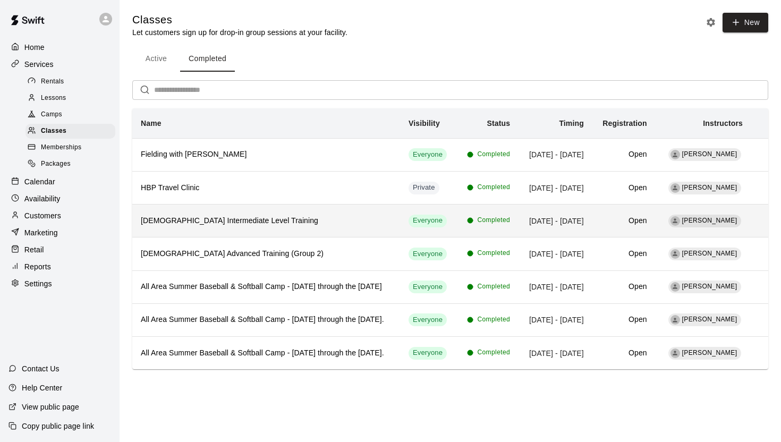
click at [295, 235] on th "[DEMOGRAPHIC_DATA] Intermediate Level Training" at bounding box center [266, 221] width 268 height 33
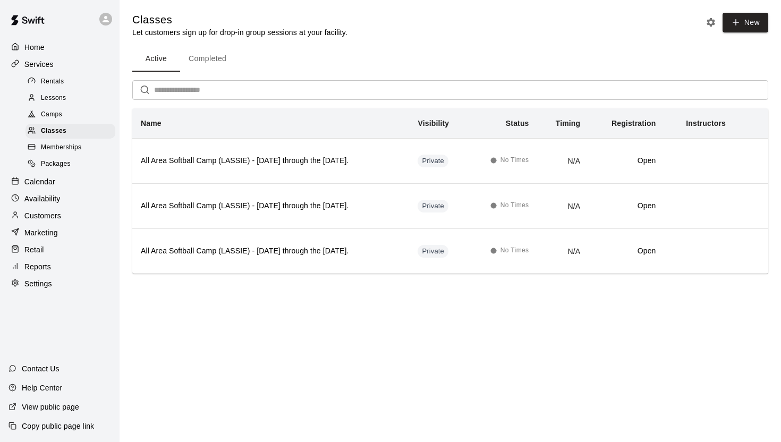
click at [212, 59] on button "Completed" at bounding box center [207, 58] width 55 height 25
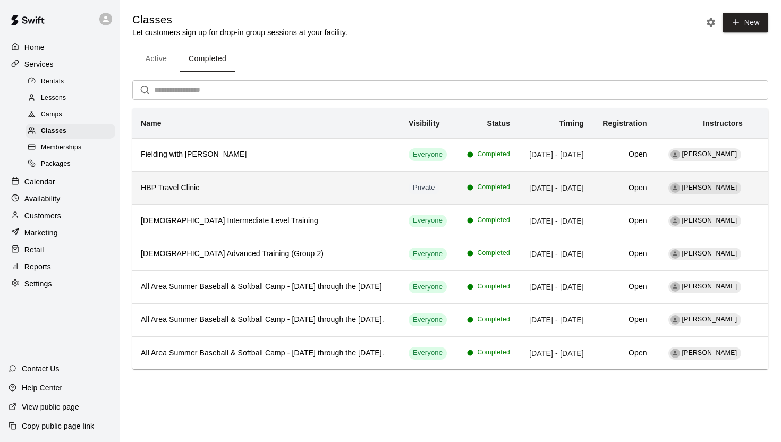
click at [198, 189] on h6 "HBP Travel Clinic" at bounding box center [266, 188] width 251 height 12
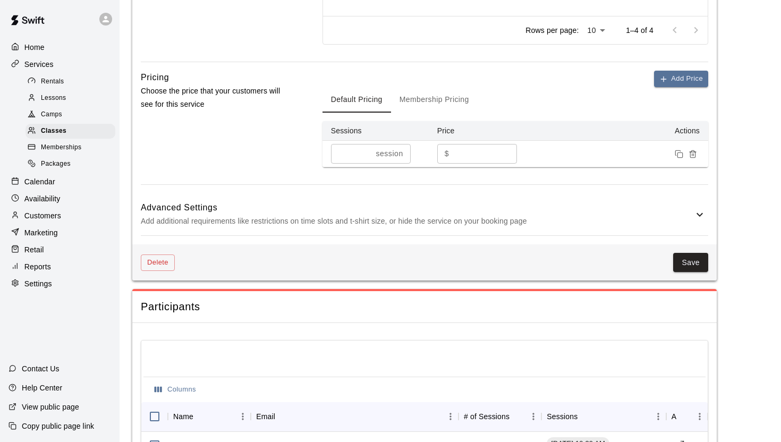
scroll to position [976, 0]
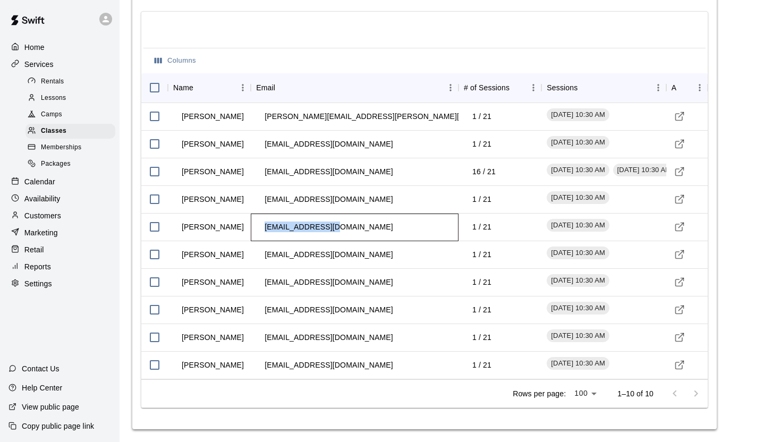
drag, startPoint x: 341, startPoint y: 231, endPoint x: 263, endPoint y: 231, distance: 77.0
click at [263, 231] on td "[EMAIL_ADDRESS][DOMAIN_NAME]" at bounding box center [328, 227] width 145 height 28
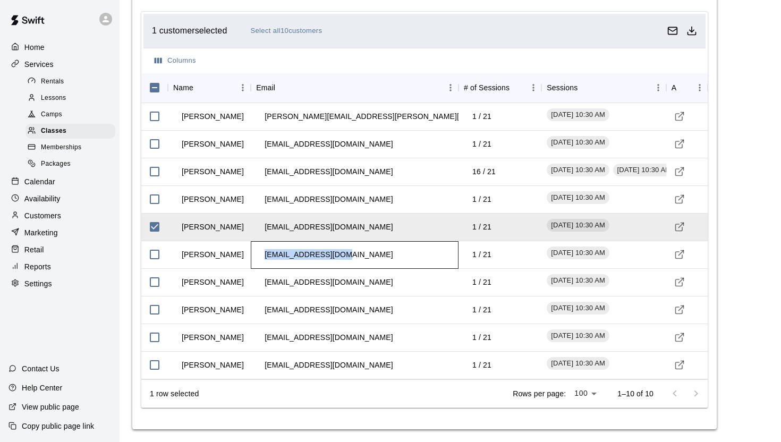
drag, startPoint x: 347, startPoint y: 258, endPoint x: 264, endPoint y: 258, distance: 82.9
click at [264, 258] on td "[EMAIL_ADDRESS][DOMAIN_NAME]" at bounding box center [328, 255] width 145 height 28
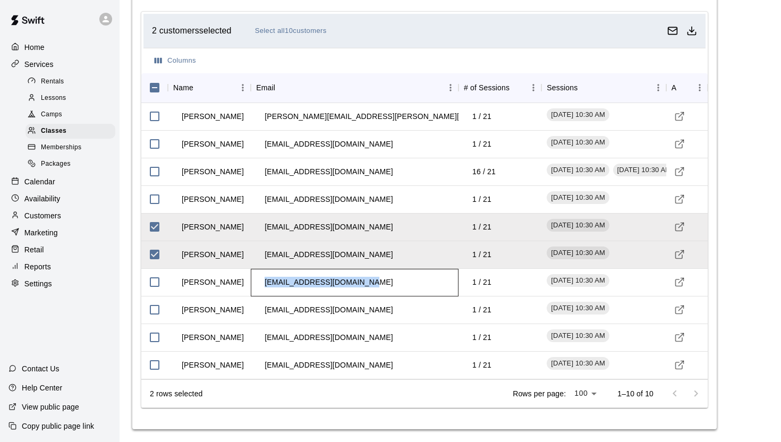
drag, startPoint x: 376, startPoint y: 284, endPoint x: 260, endPoint y: 284, distance: 115.8
click at [260, 284] on div "[EMAIL_ADDRESS][DOMAIN_NAME]" at bounding box center [355, 283] width 208 height 28
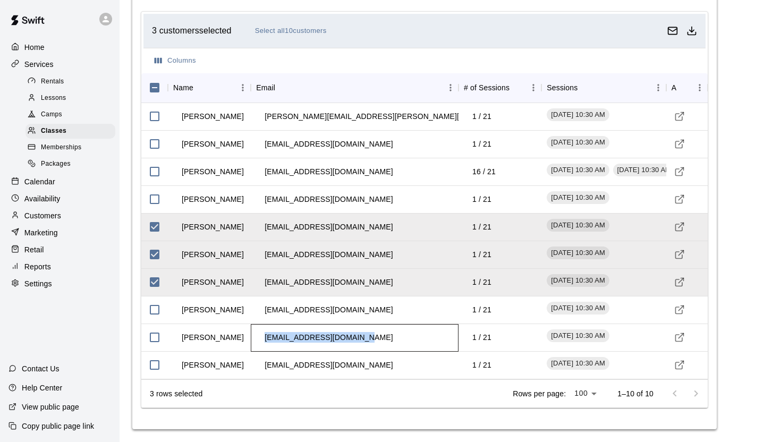
drag, startPoint x: 365, startPoint y: 341, endPoint x: 265, endPoint y: 339, distance: 101.0
click at [265, 339] on td "[EMAIL_ADDRESS][DOMAIN_NAME]" at bounding box center [328, 338] width 145 height 28
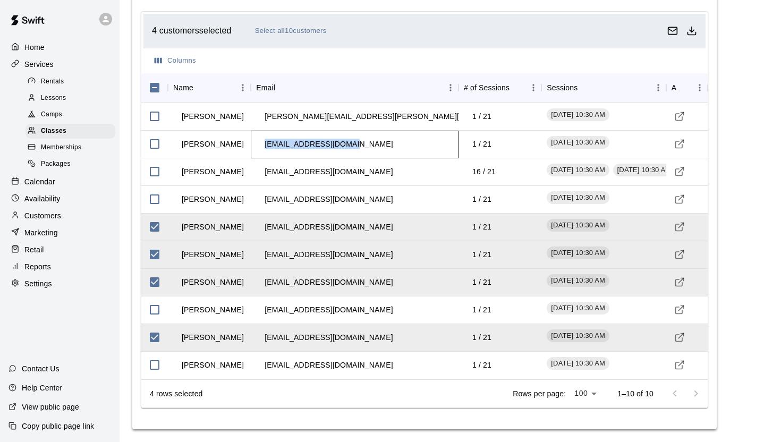
drag, startPoint x: 348, startPoint y: 148, endPoint x: 262, endPoint y: 146, distance: 85.5
click at [262, 146] on td "[EMAIL_ADDRESS][DOMAIN_NAME]" at bounding box center [328, 144] width 145 height 28
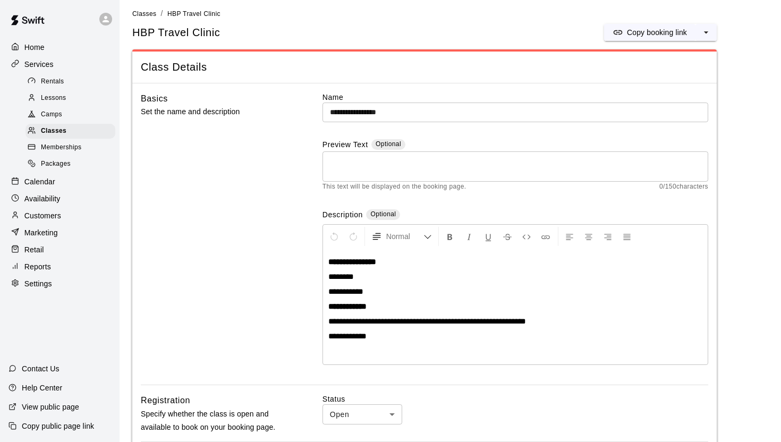
scroll to position [0, 0]
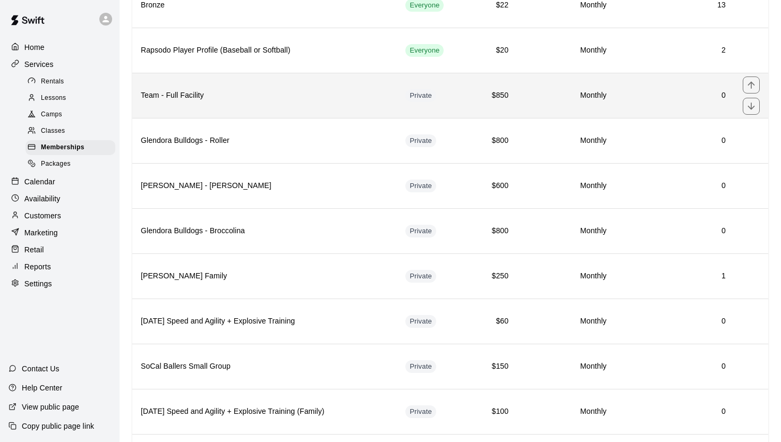
scroll to position [642, 0]
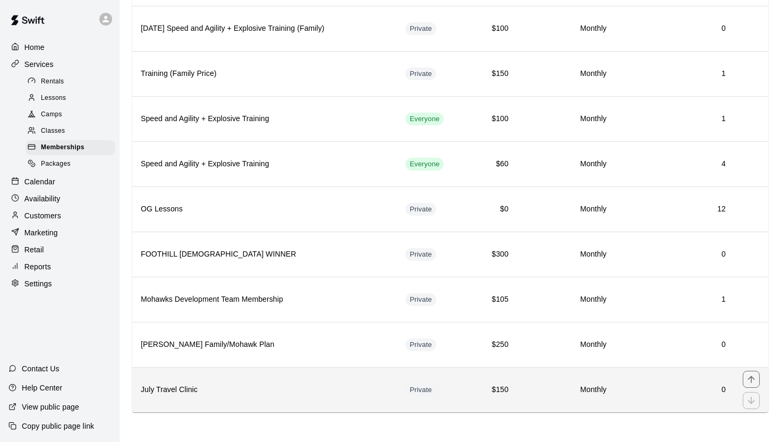
click at [197, 389] on h6 "July Travel Clinic" at bounding box center [265, 390] width 248 height 12
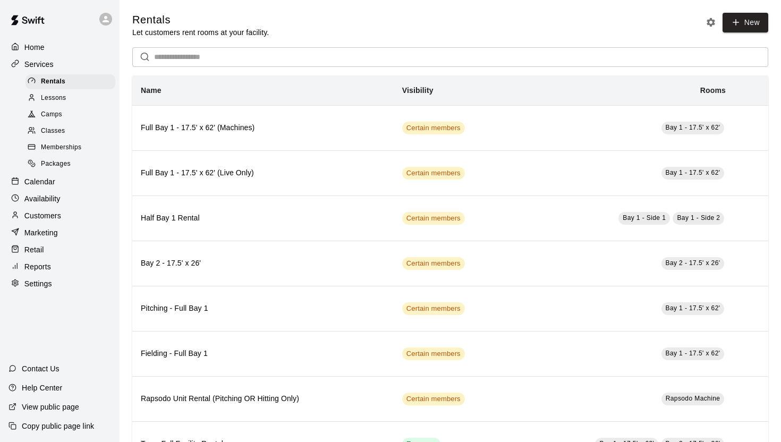
click at [73, 100] on div "Lessons" at bounding box center [70, 98] width 90 height 15
